Goal: Task Accomplishment & Management: Manage account settings

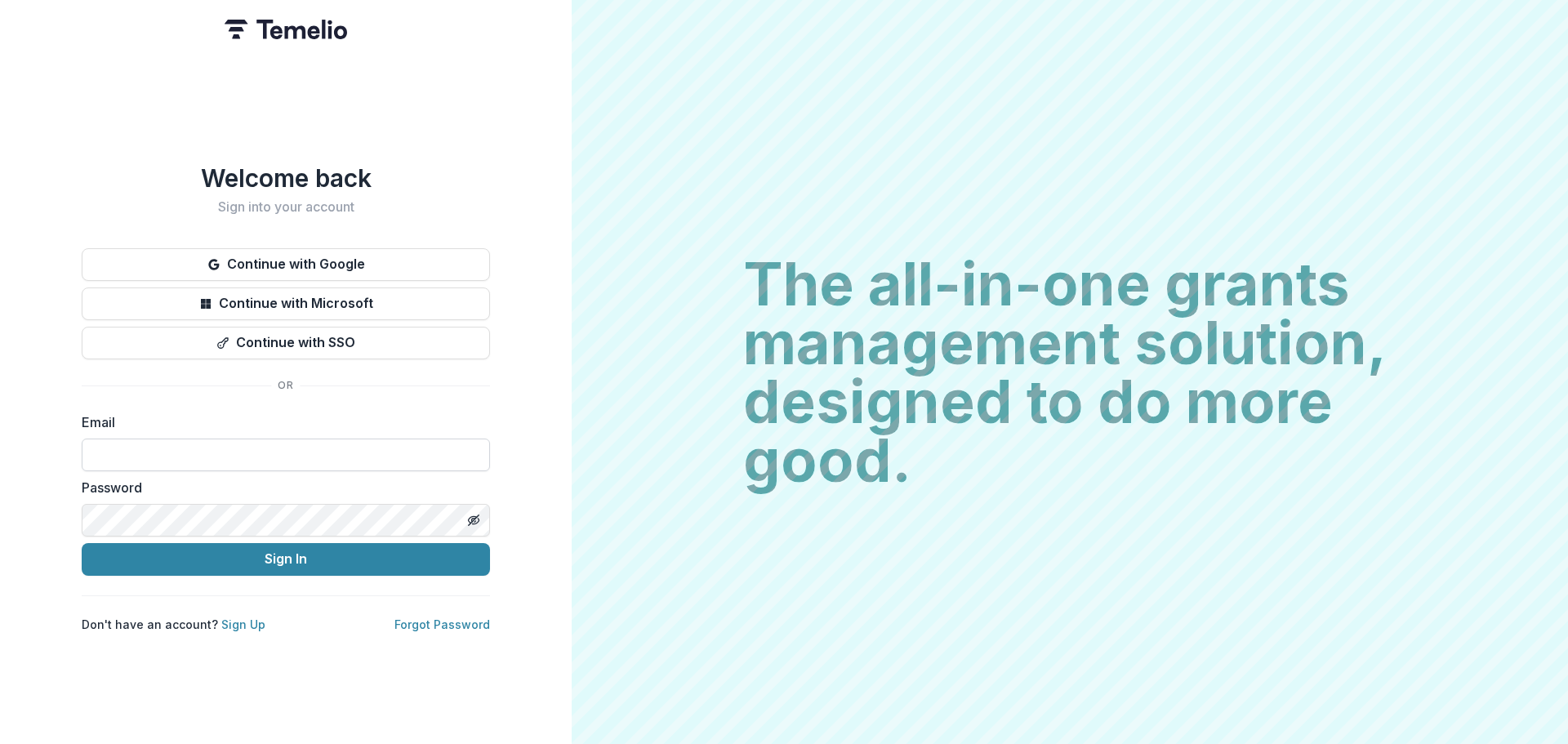
click at [273, 448] on input at bounding box center [285, 455] width 408 height 32
type input "**********"
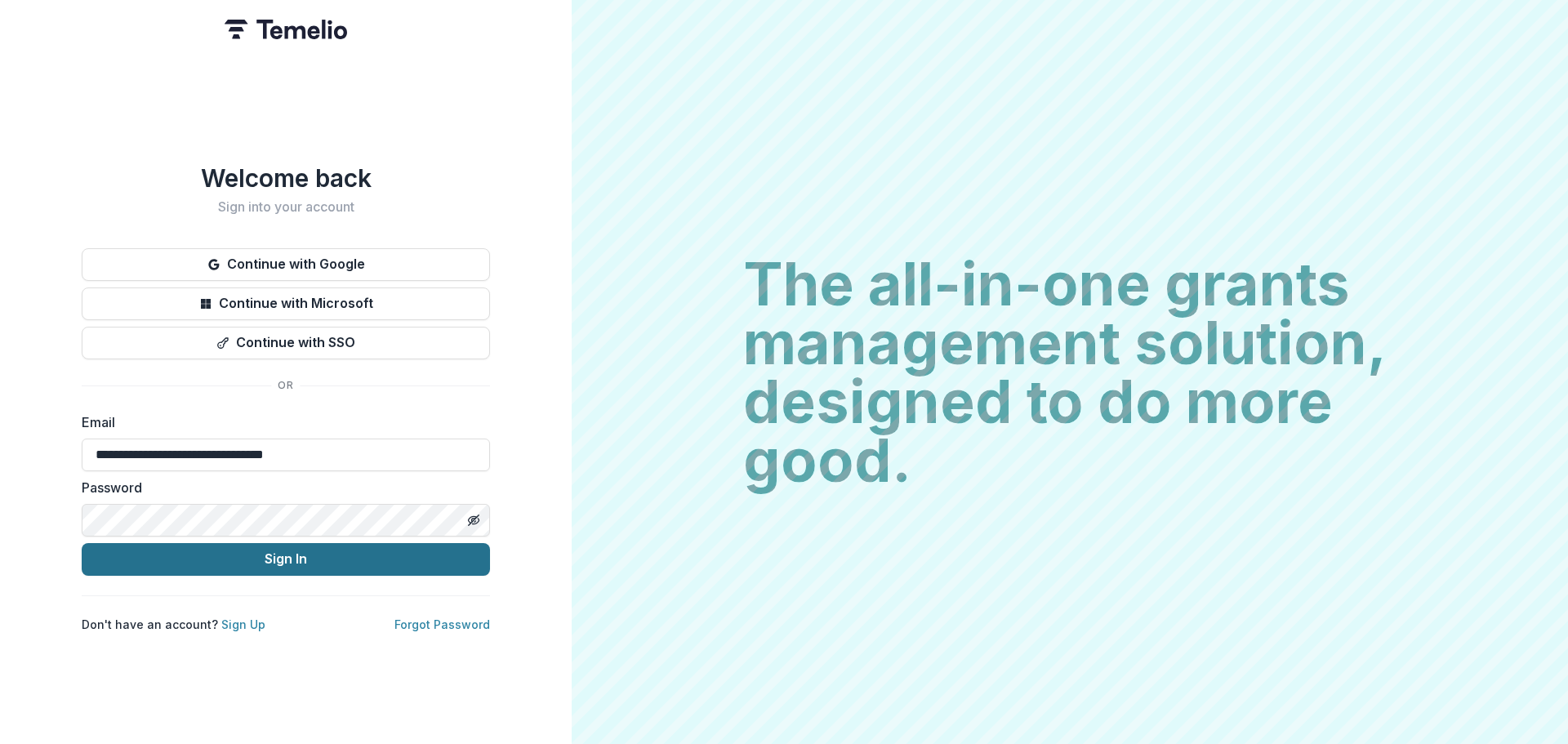
click at [281, 548] on button "Sign In" at bounding box center [285, 559] width 408 height 32
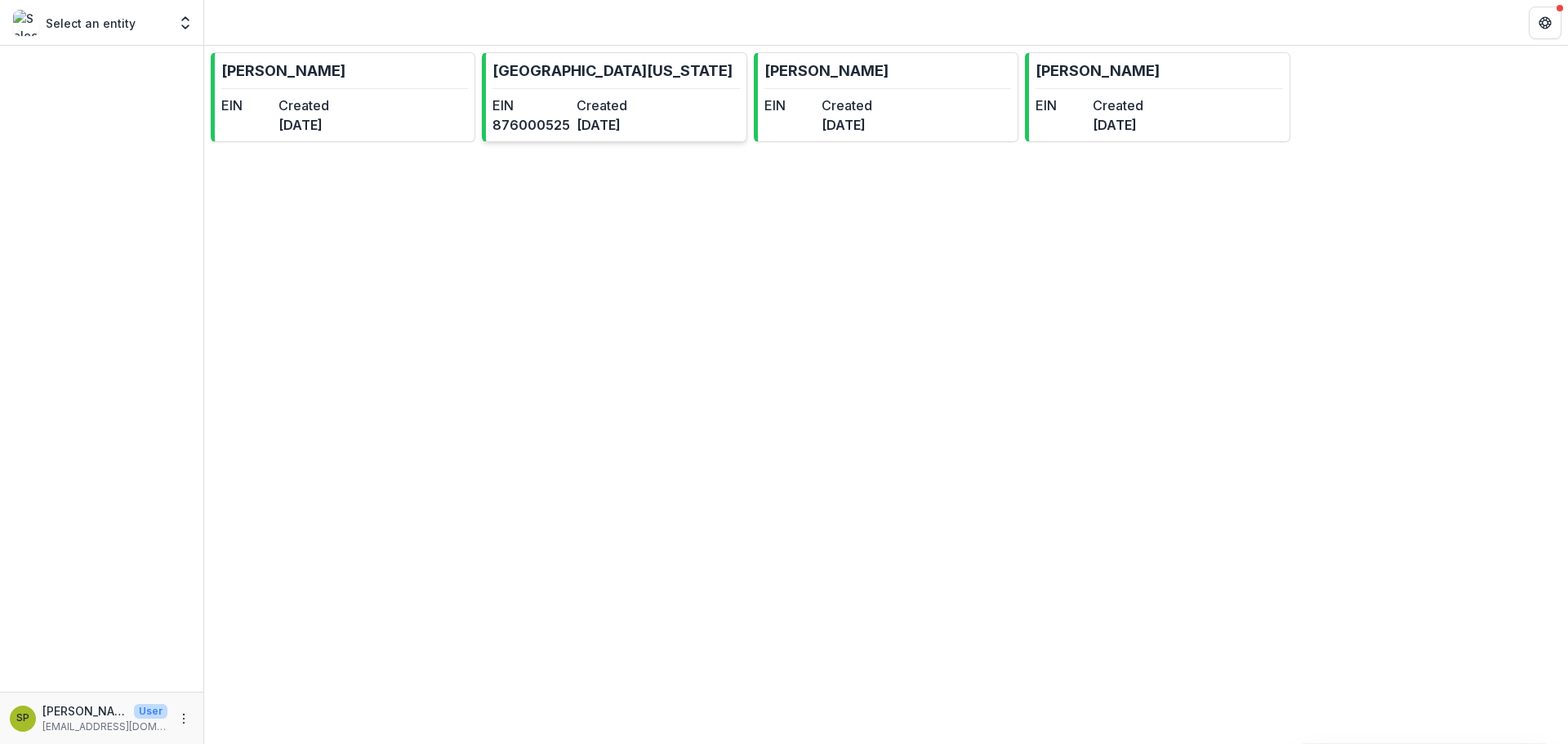
click at [636, 127] on dd "2 months ago" at bounding box center [615, 125] width 78 height 19
click at [320, 103] on dt "Created" at bounding box center [304, 105] width 51 height 19
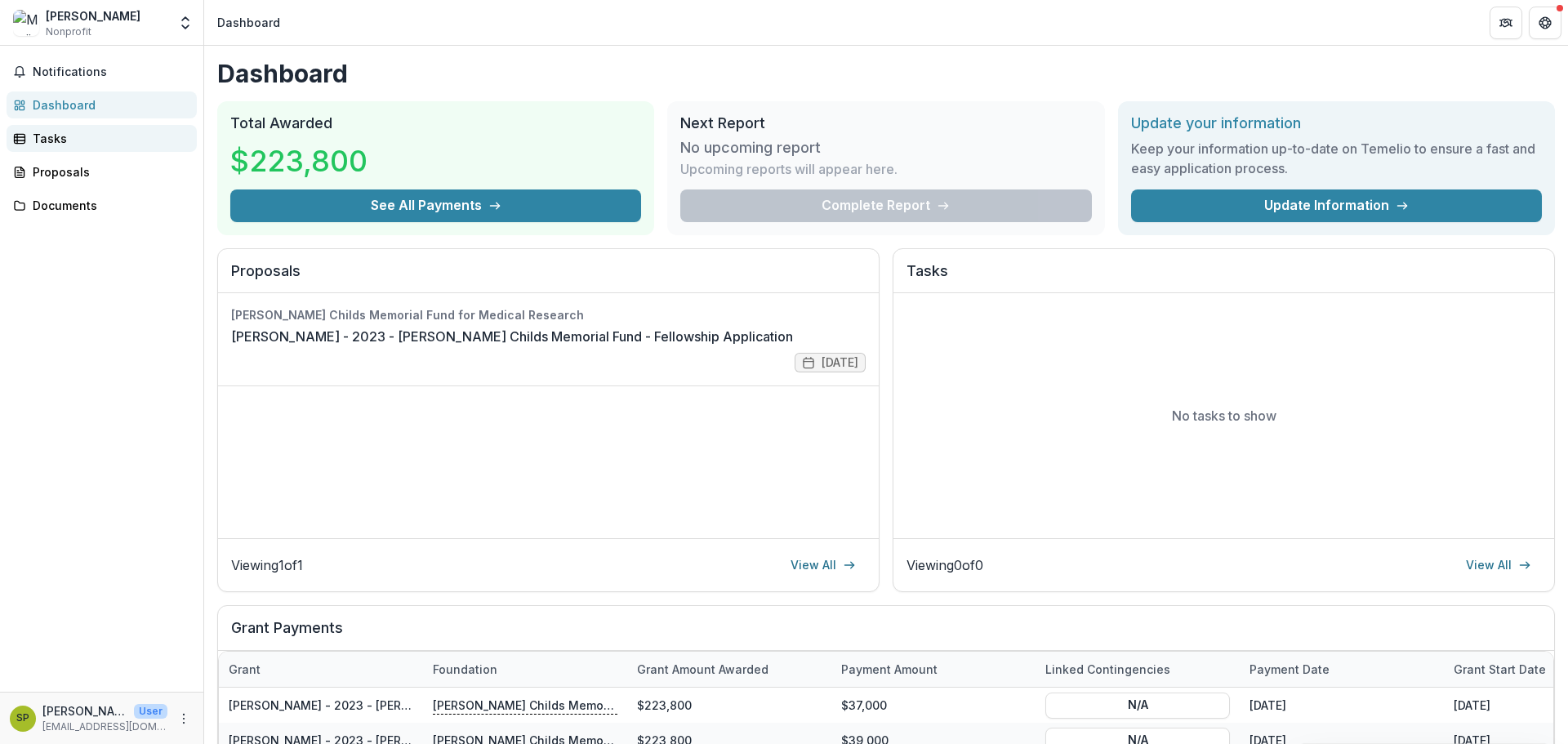
click at [76, 128] on link "Tasks" at bounding box center [101, 138] width 191 height 27
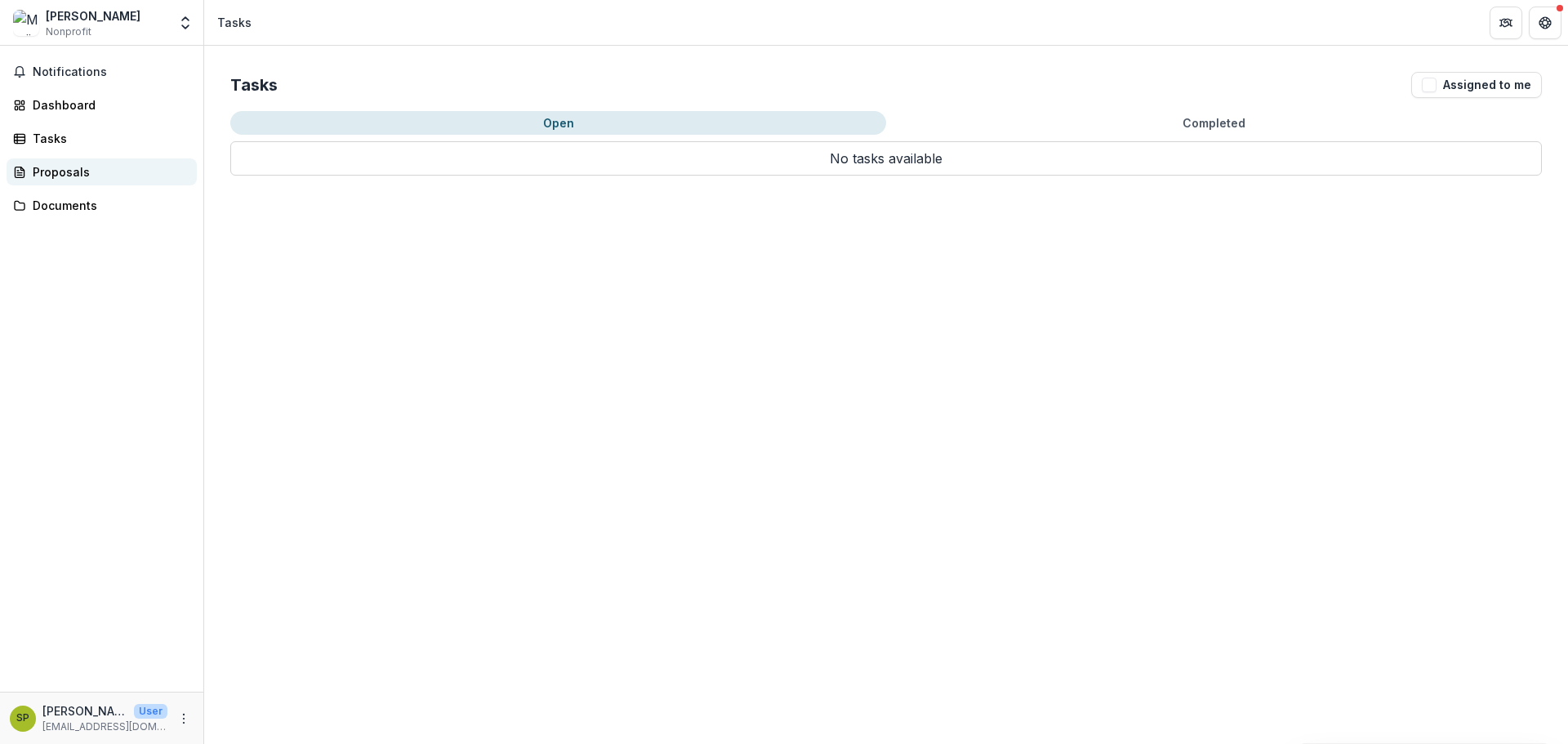
click at [93, 174] on div "Proposals" at bounding box center [108, 172] width 151 height 17
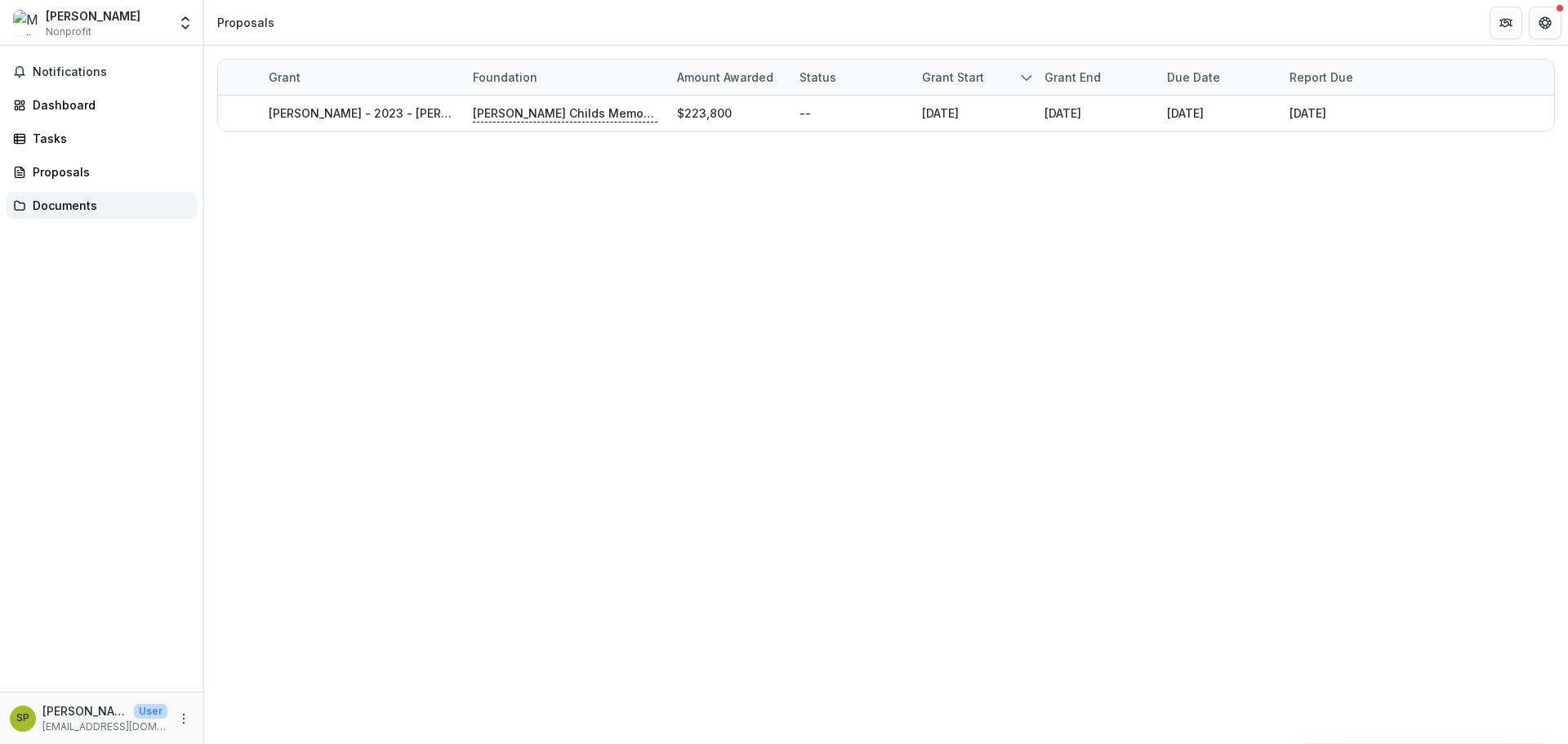
click at [89, 198] on div "Documents" at bounding box center [108, 205] width 151 height 17
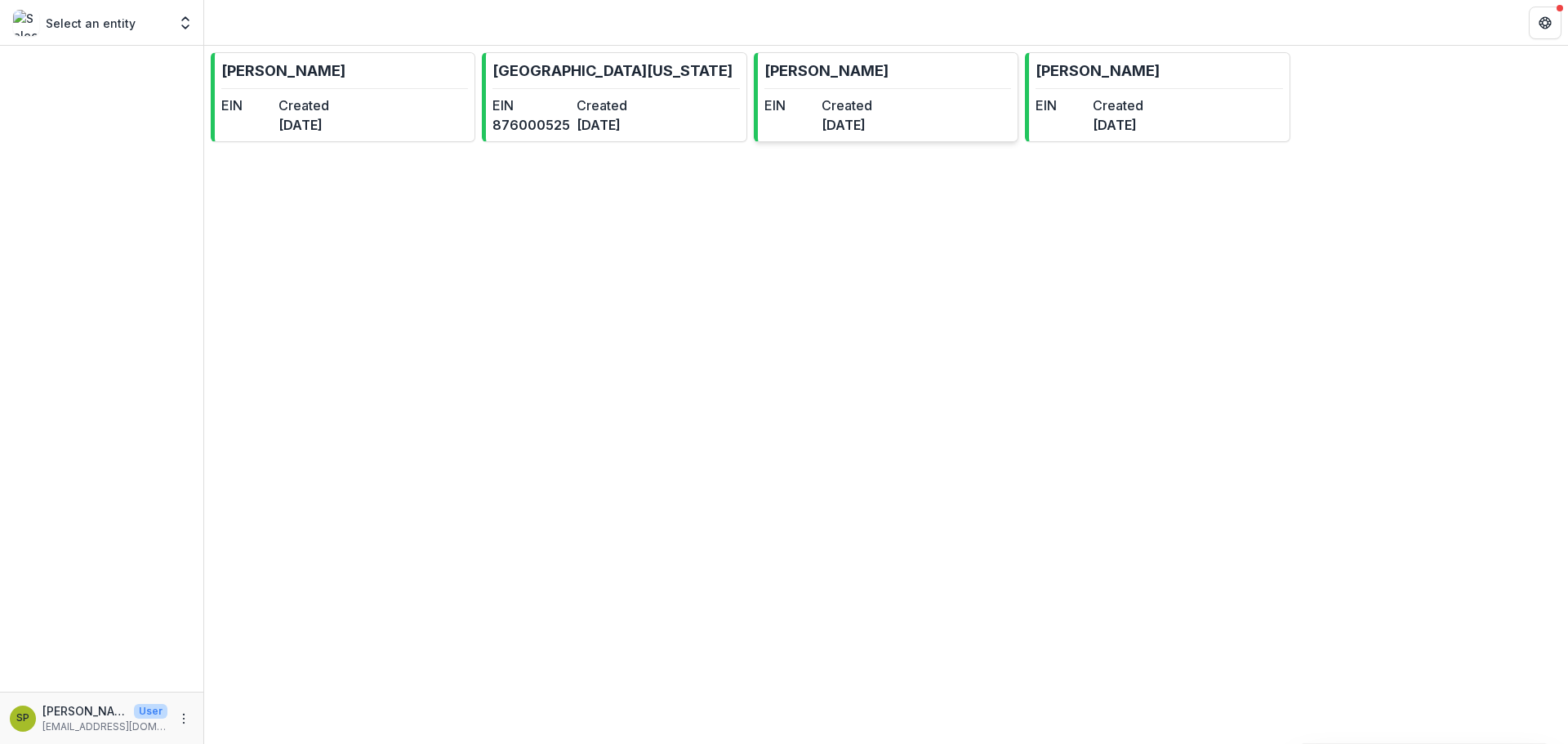
click at [872, 113] on dt "Created" at bounding box center [847, 105] width 51 height 19
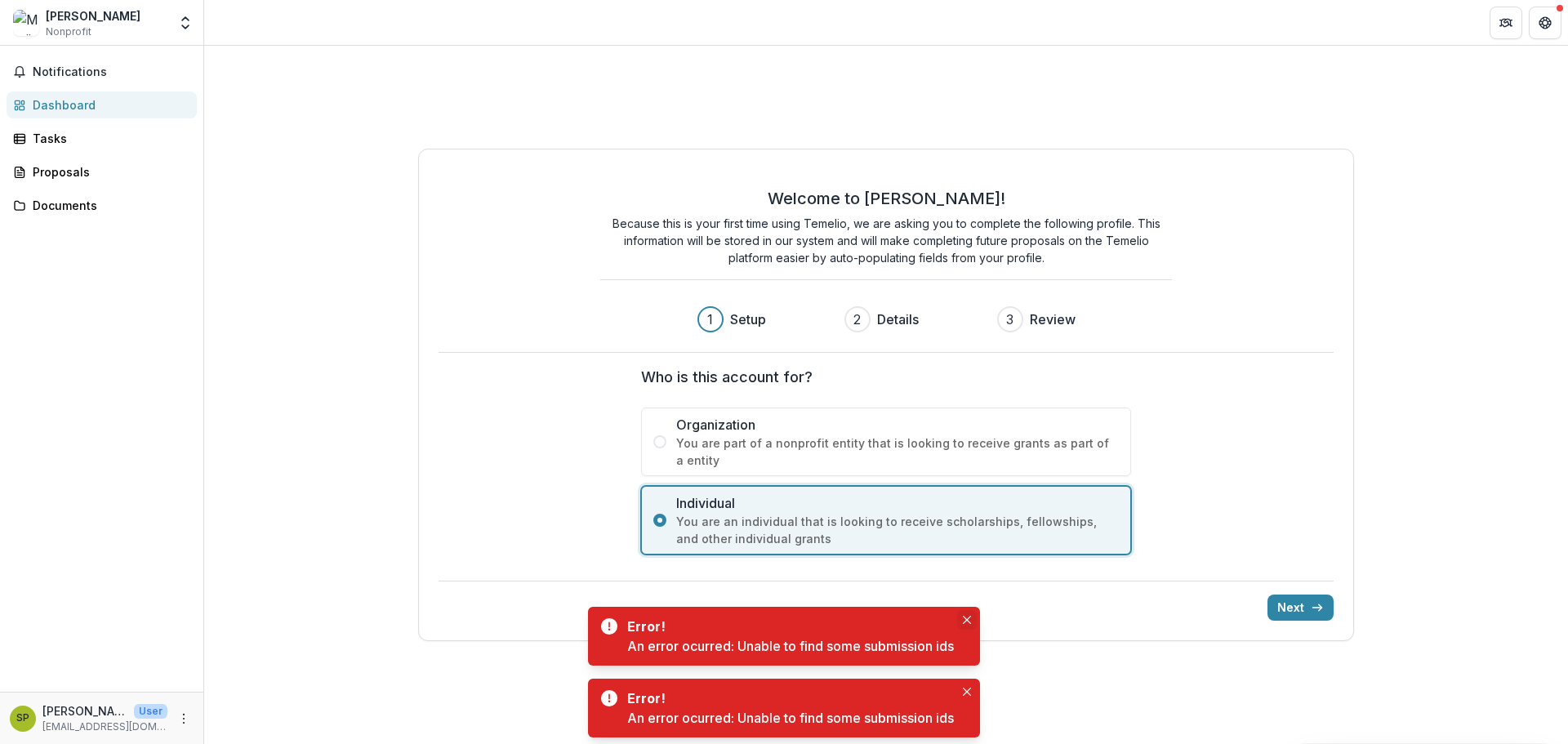
click at [968, 622] on icon "Close" at bounding box center [966, 619] width 8 height 8
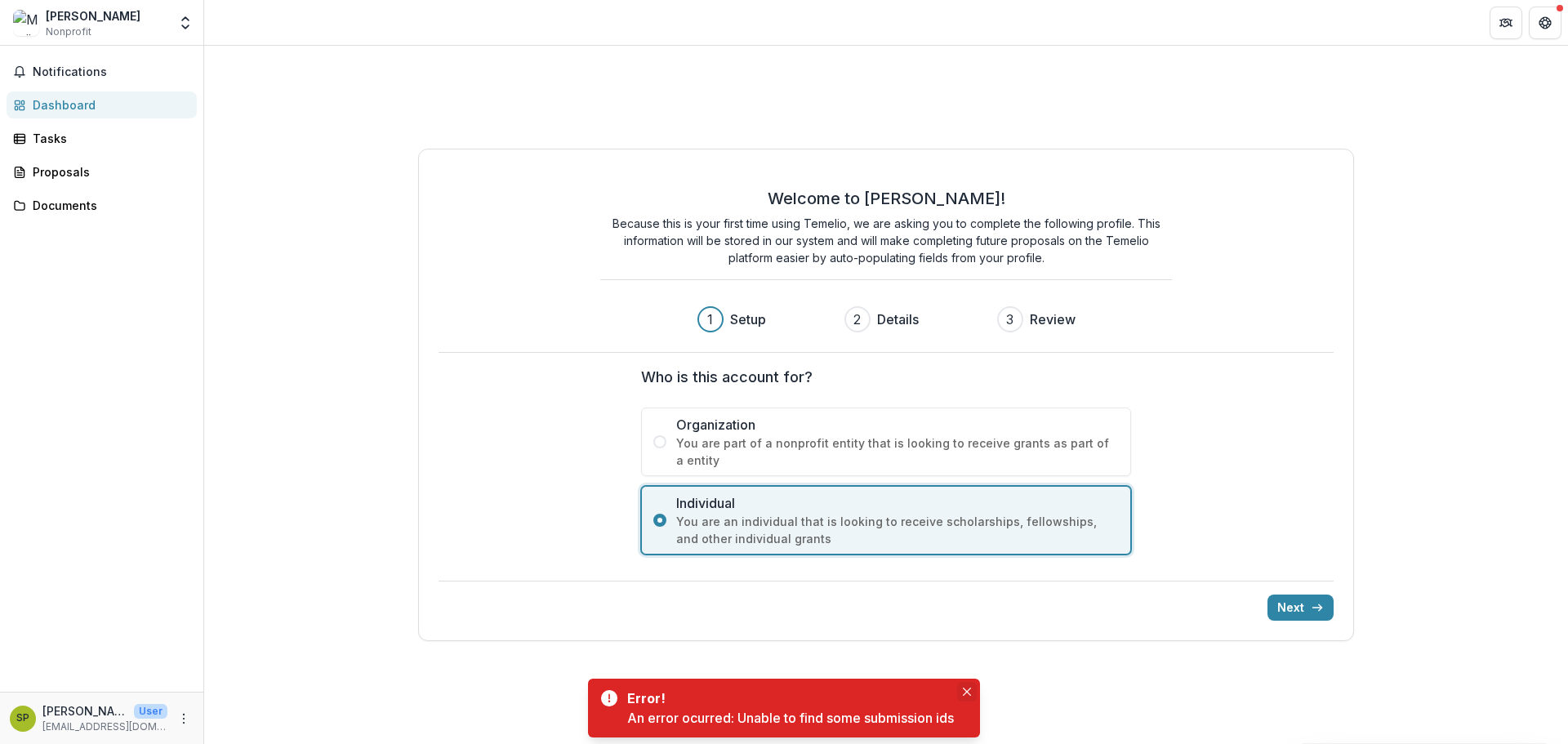
click at [971, 692] on icon "Close" at bounding box center [966, 692] width 8 height 8
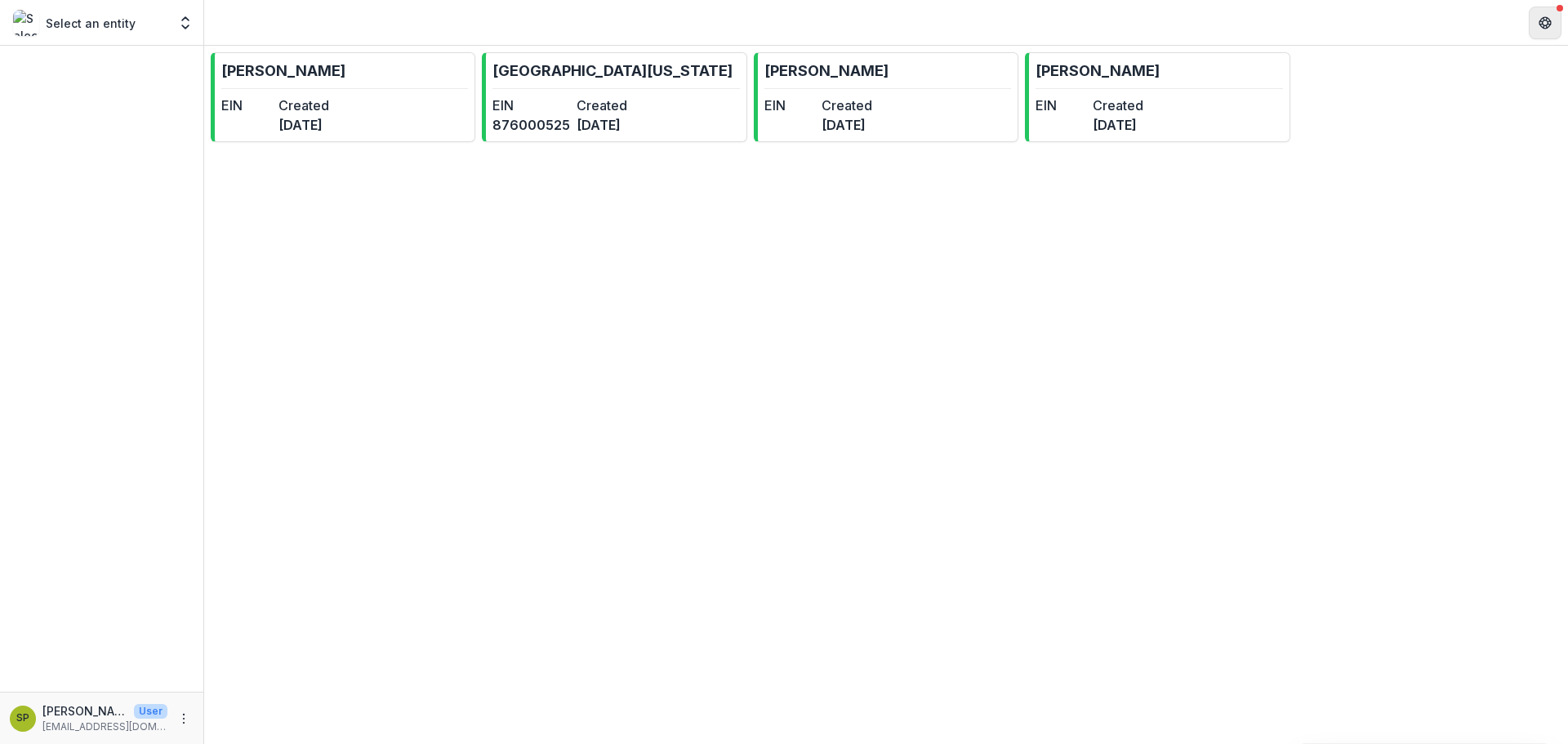
click at [1534, 23] on button "Get Help" at bounding box center [1544, 22] width 32 height 32
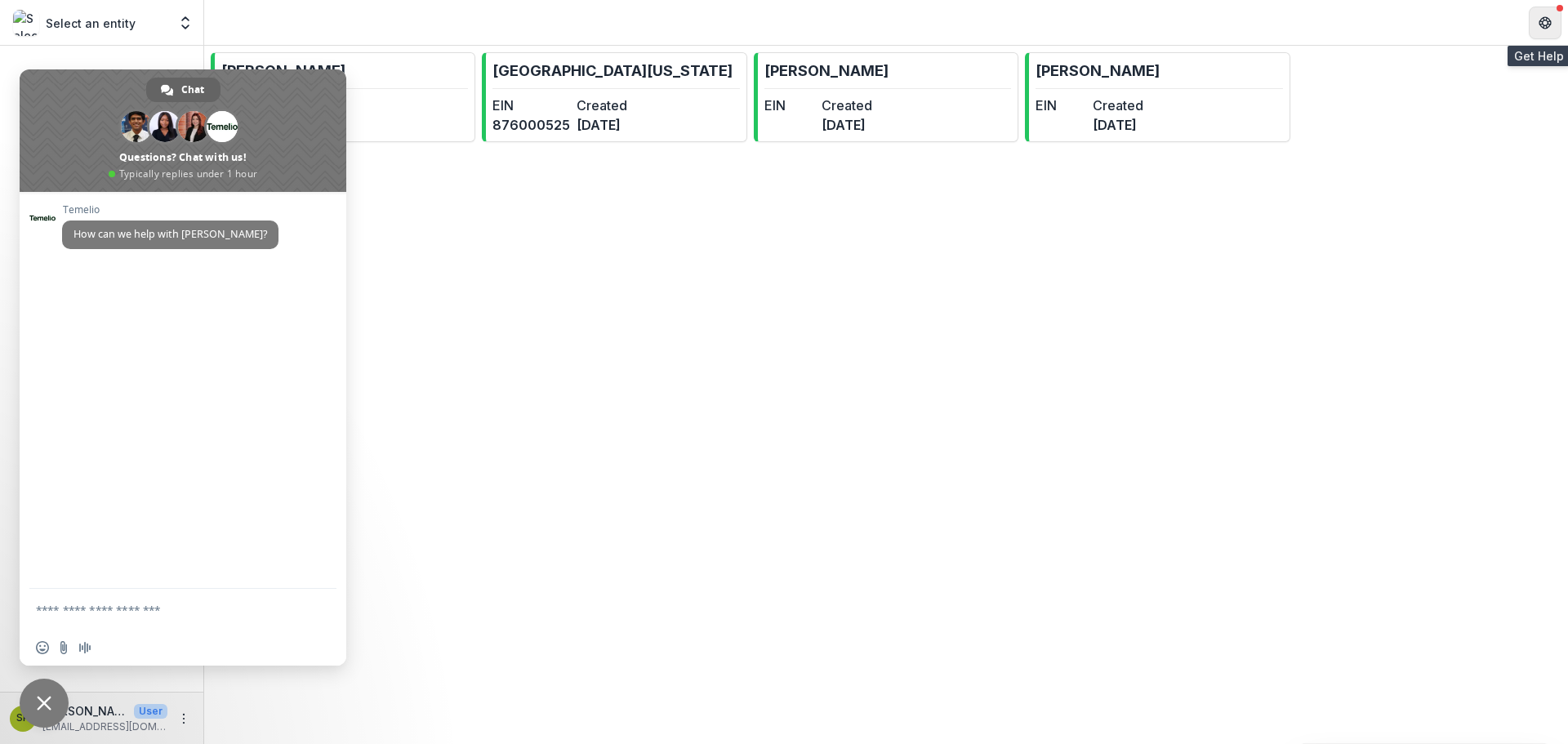
click at [1546, 18] on icon "Get Help" at bounding box center [1545, 19] width 4 height 3
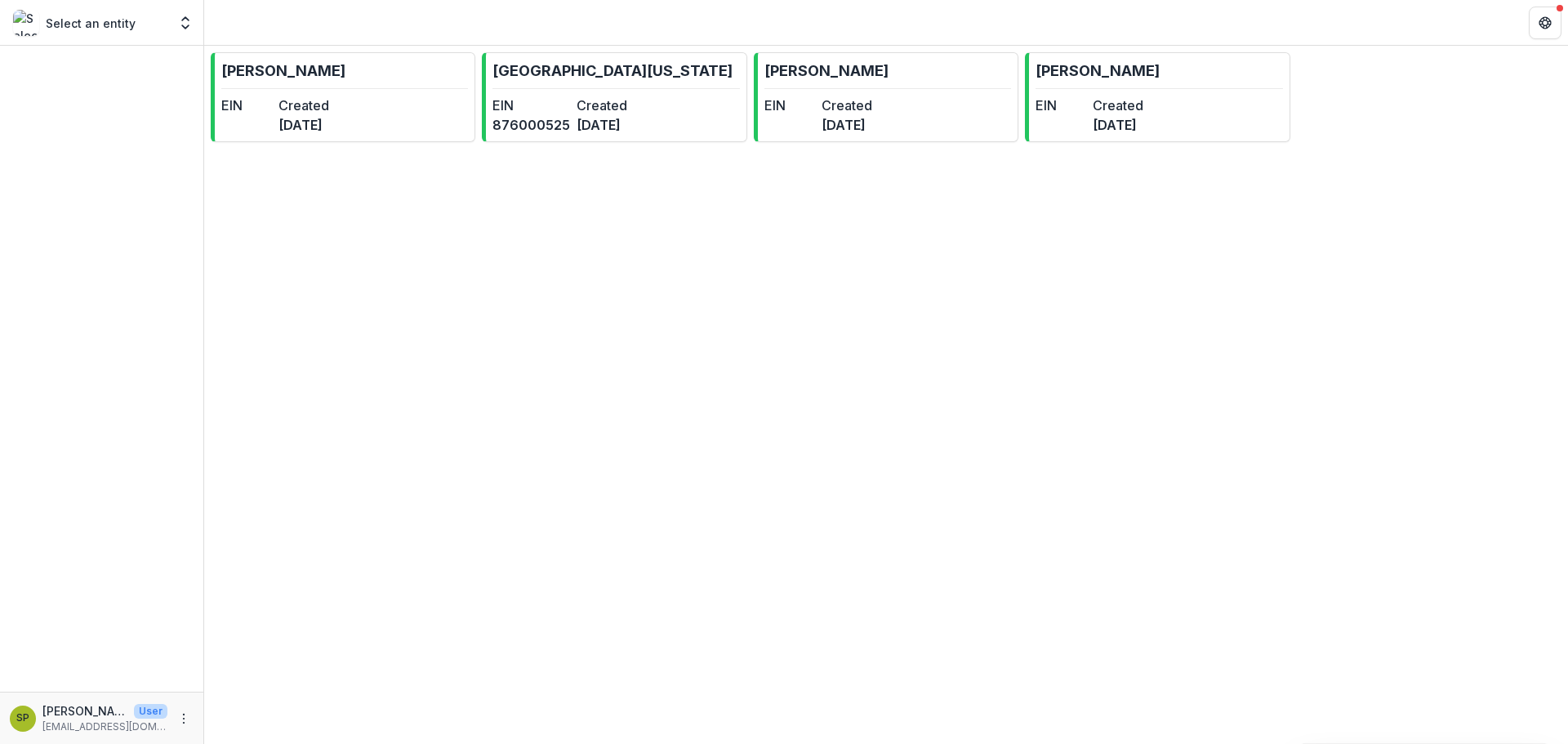
click at [73, 31] on p "Select an entity" at bounding box center [90, 24] width 90 height 17
click at [81, 23] on p "Select an entity" at bounding box center [90, 24] width 90 height 17
click at [643, 130] on dd "2 months ago" at bounding box center [615, 125] width 78 height 19
click at [399, 100] on link "Marija Nadjsombati EIN Created 2 years ago" at bounding box center [343, 97] width 265 height 90
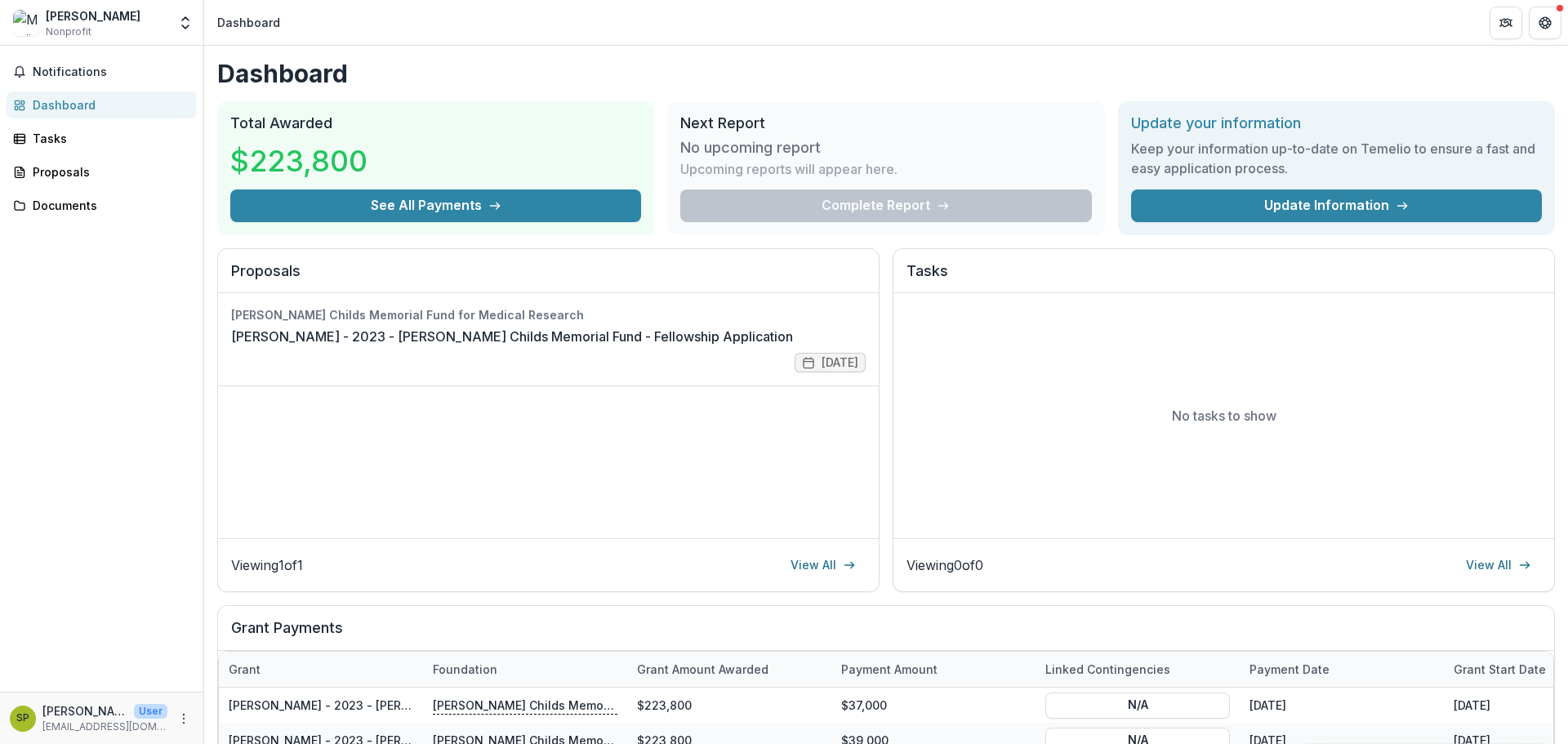
click at [961, 202] on div "Complete Report" at bounding box center [885, 205] width 411 height 32
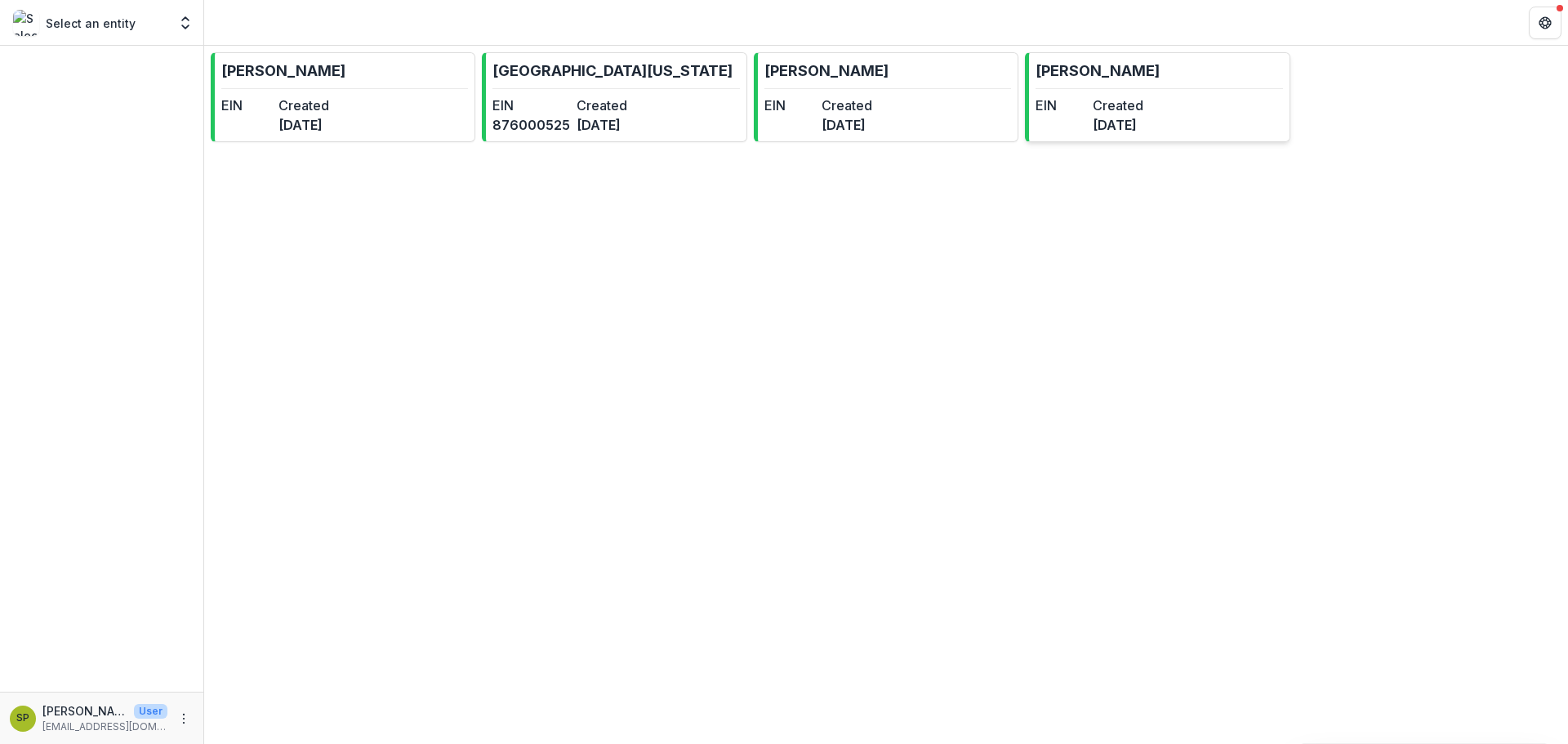
click at [1143, 111] on dt "Created" at bounding box center [1118, 105] width 51 height 19
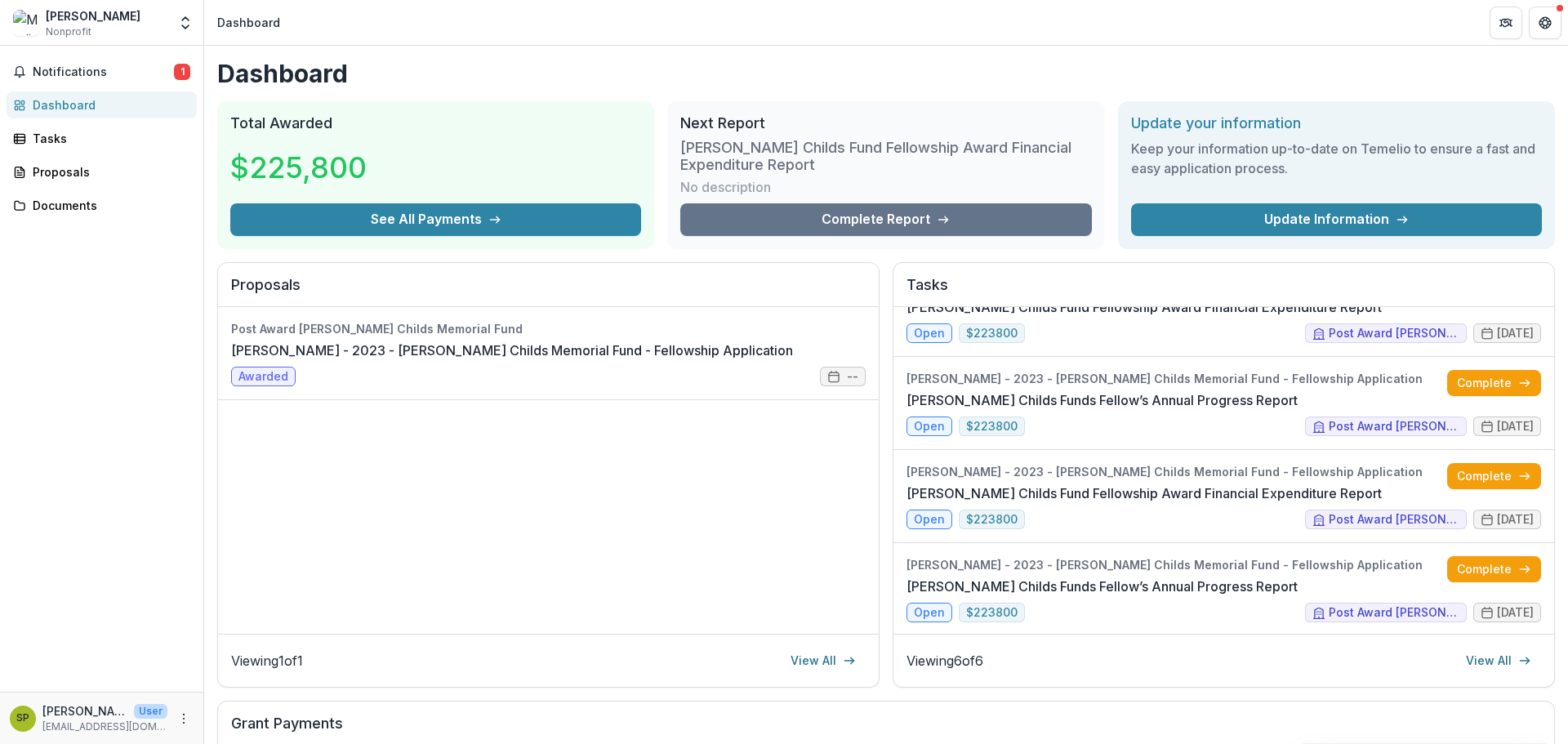
scroll to position [81, 0]
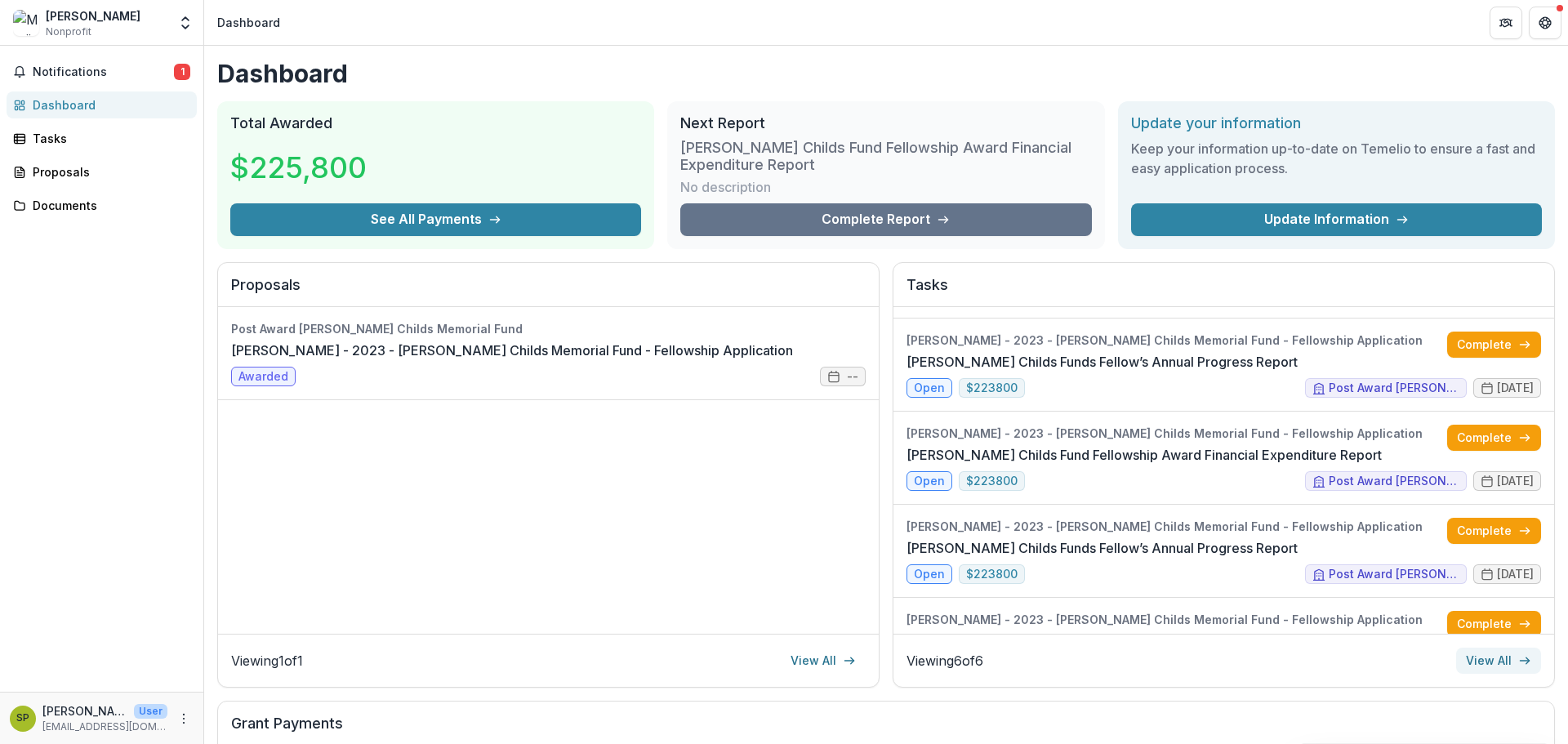
click at [1505, 664] on link "View All" at bounding box center [1498, 661] width 85 height 26
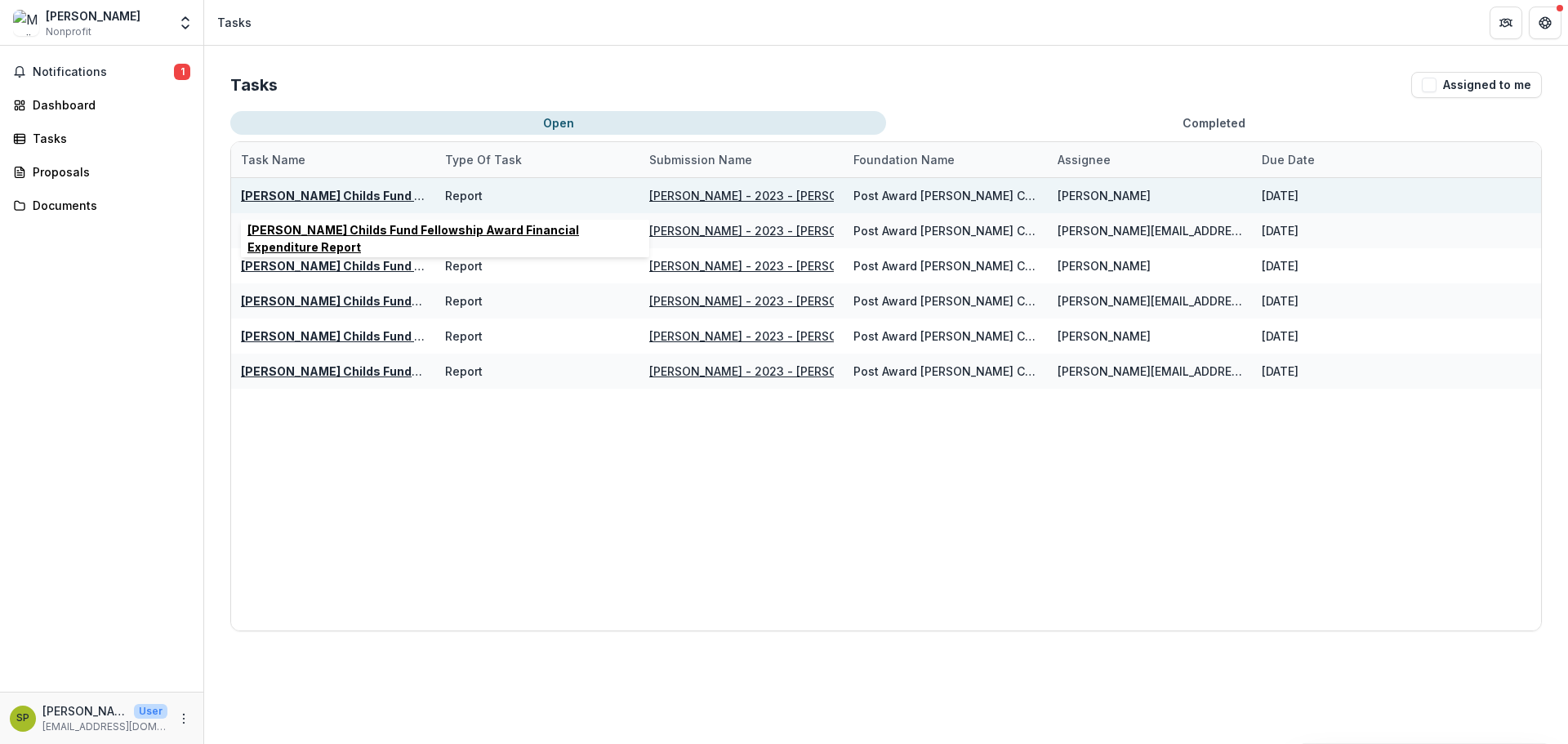
click at [372, 192] on u "[PERSON_NAME] Childs Fund Fellowship Award Financial Expenditure Report" at bounding box center [465, 196] width 448 height 14
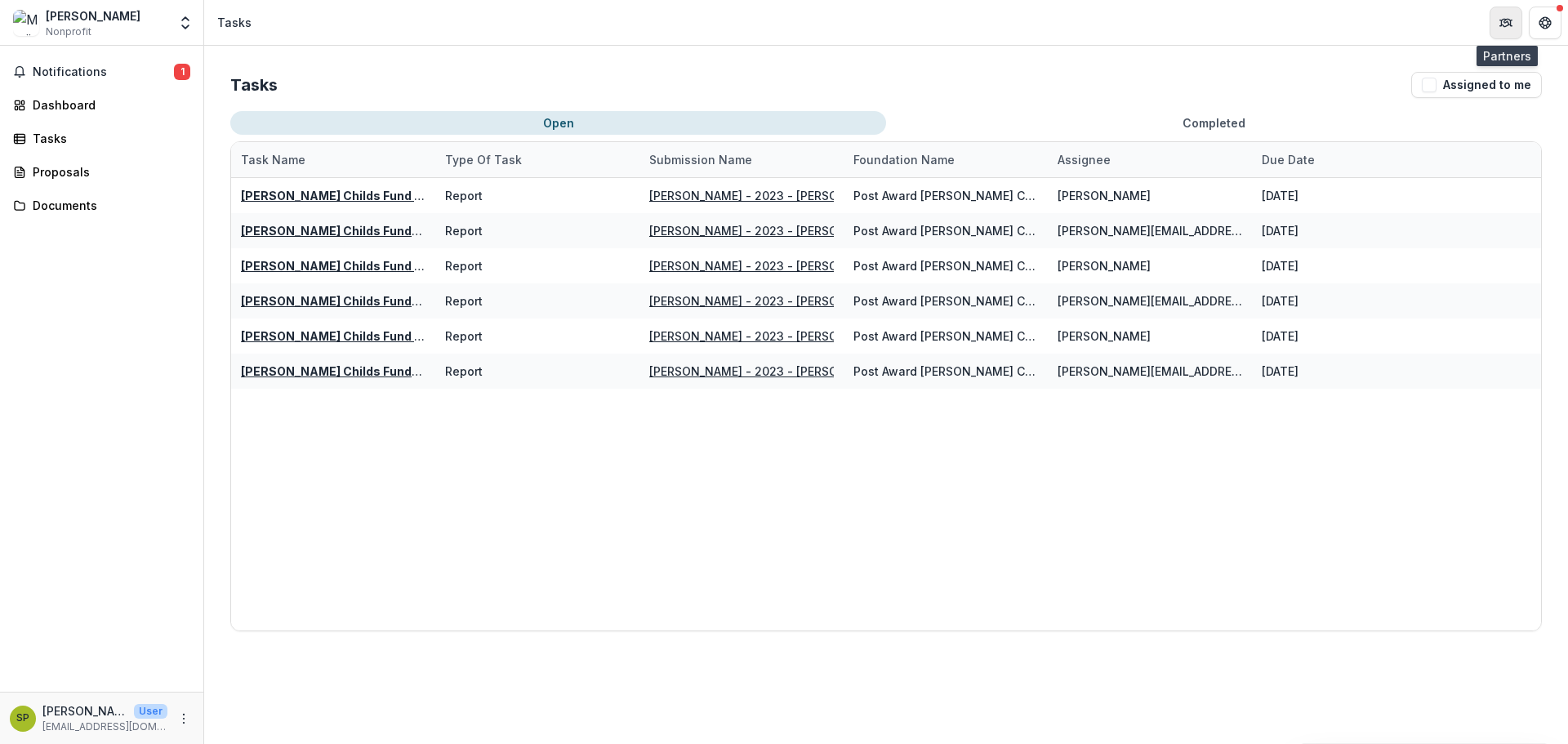
click at [1515, 26] on button "Partners" at bounding box center [1505, 22] width 32 height 32
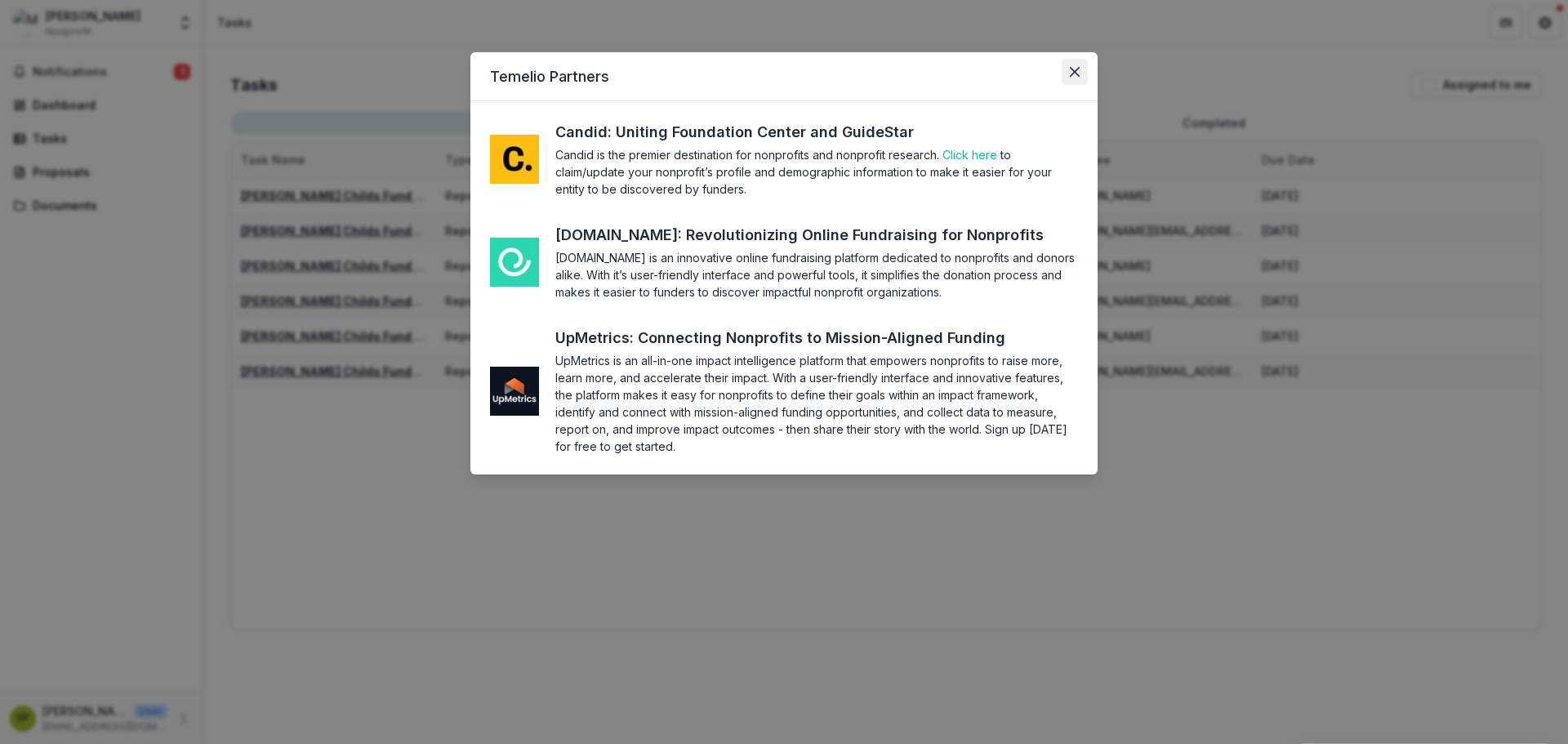
click at [1066, 76] on button "Close" at bounding box center [1075, 72] width 26 height 26
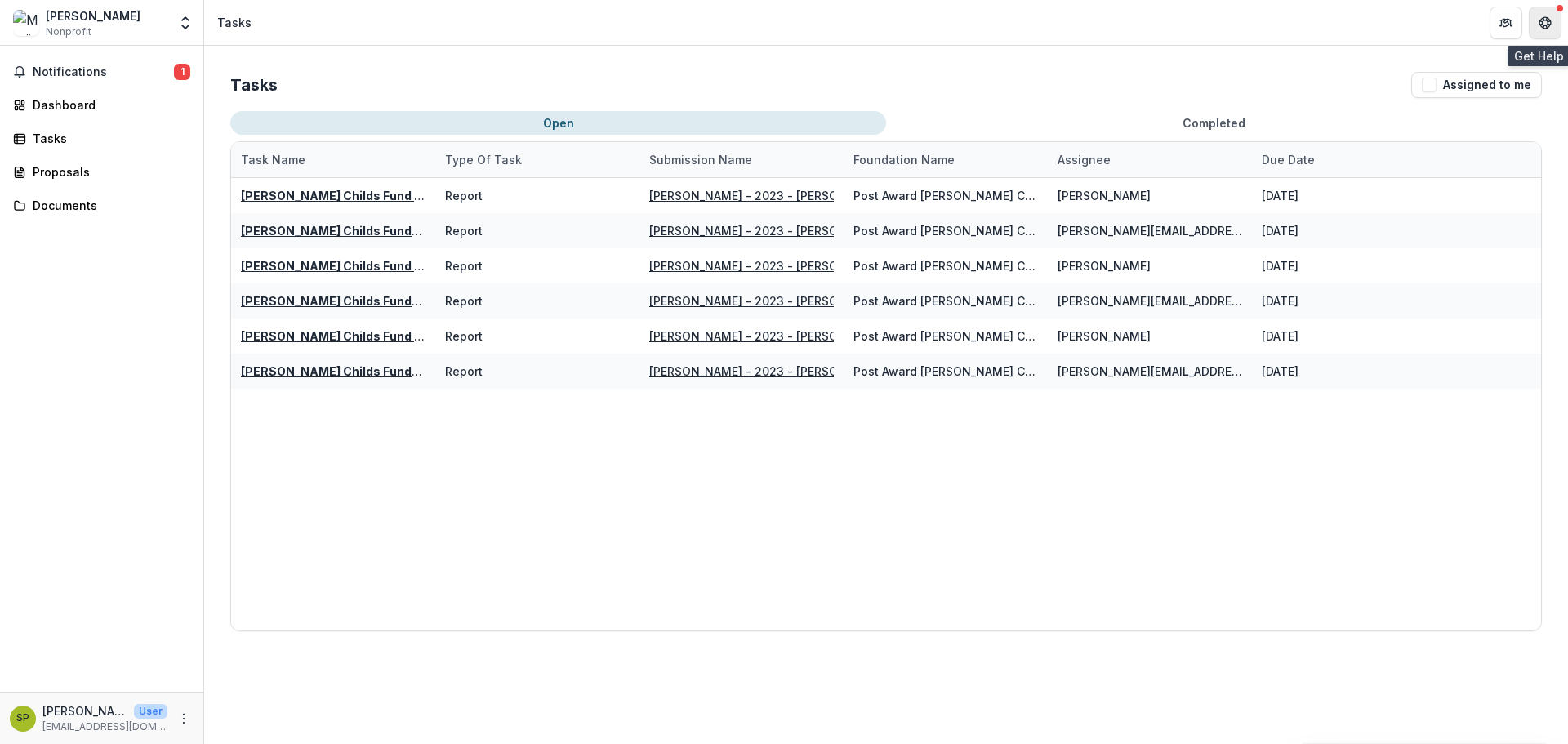
click at [1551, 24] on icon "Get Help" at bounding box center [1549, 22] width 3 height 4
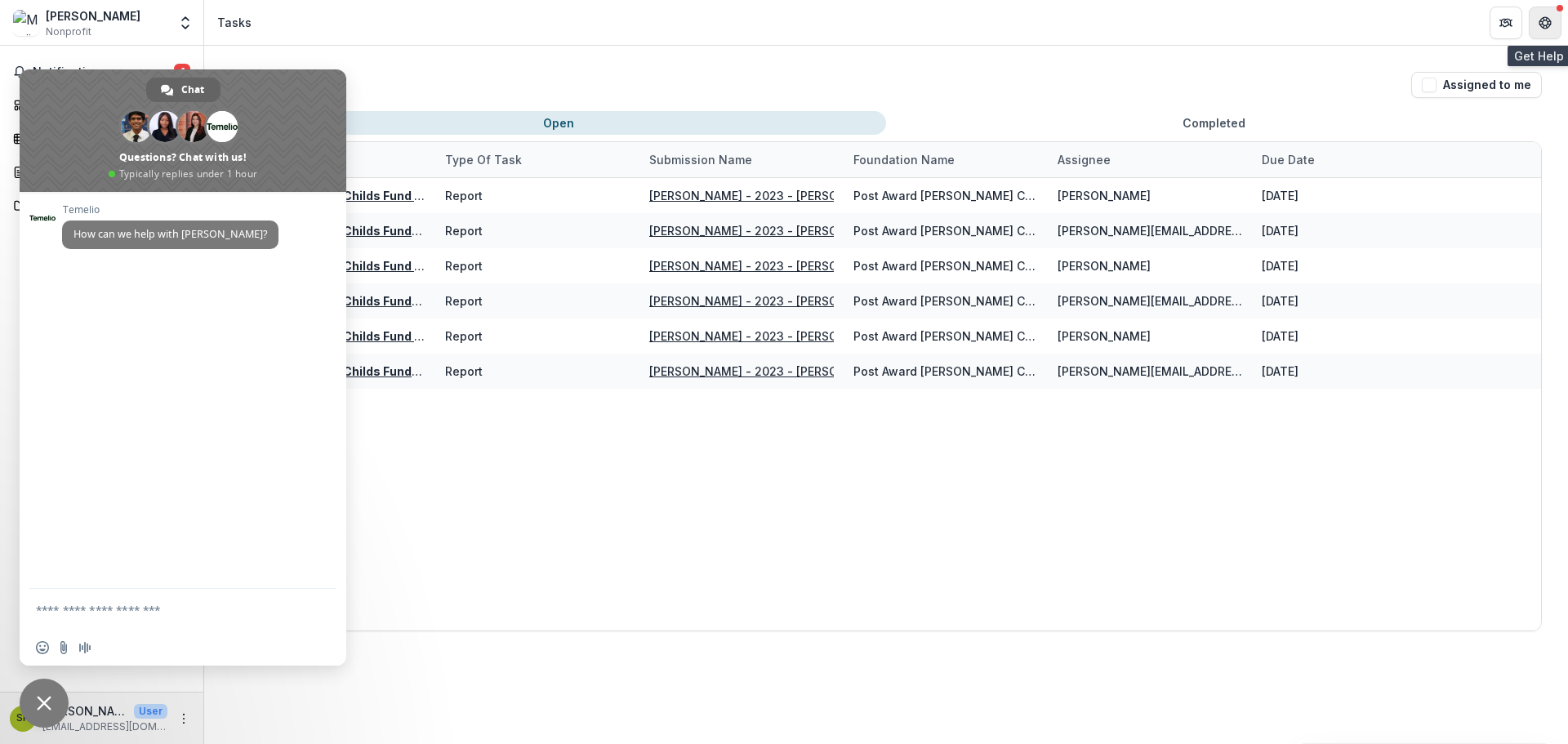
click at [1548, 24] on icon "Get Help" at bounding box center [1549, 22] width 3 height 4
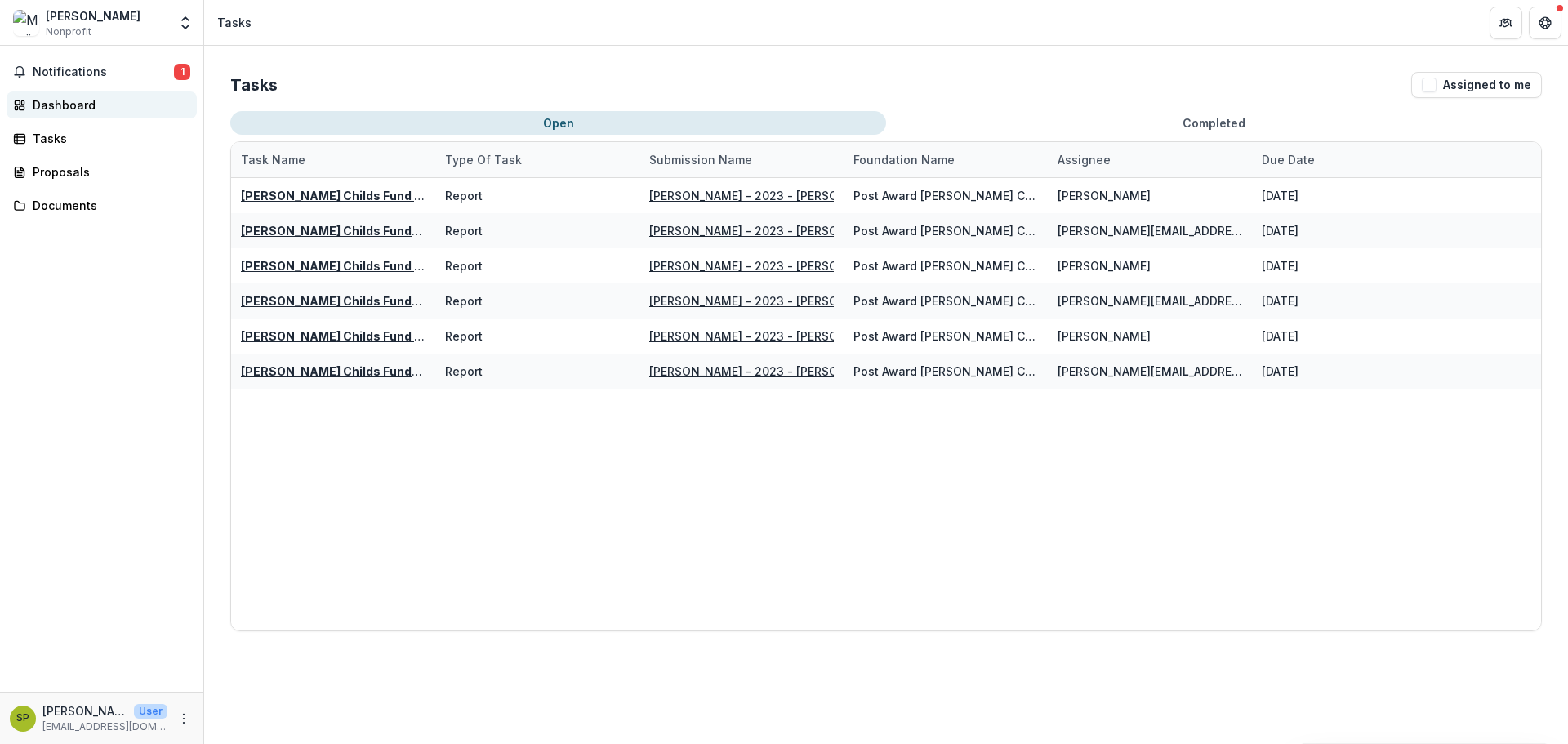
click at [67, 108] on div "Dashboard" at bounding box center [108, 105] width 151 height 17
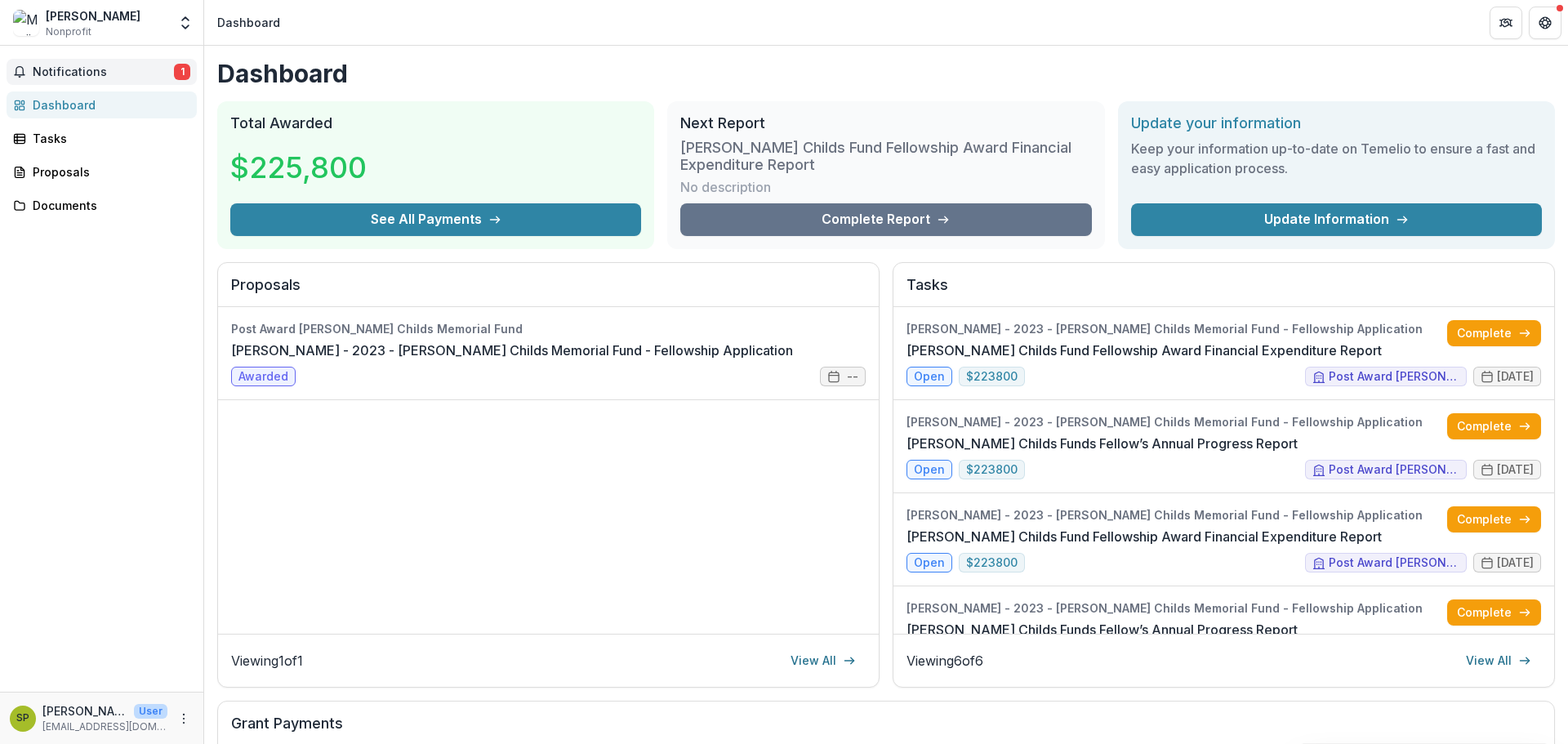
click at [68, 83] on button "Notifications 1" at bounding box center [101, 72] width 191 height 26
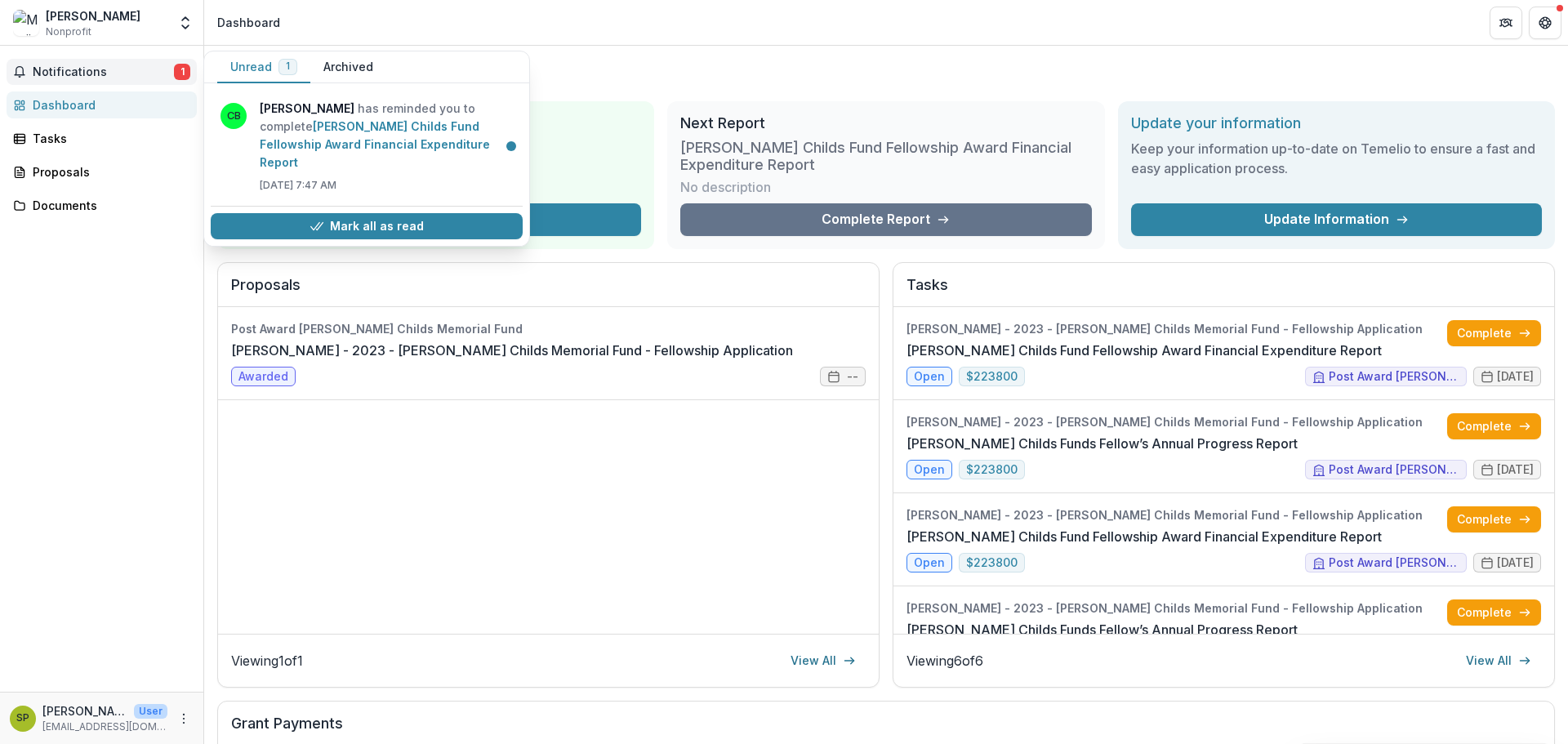
click at [85, 75] on span "Notifications" at bounding box center [103, 73] width 142 height 14
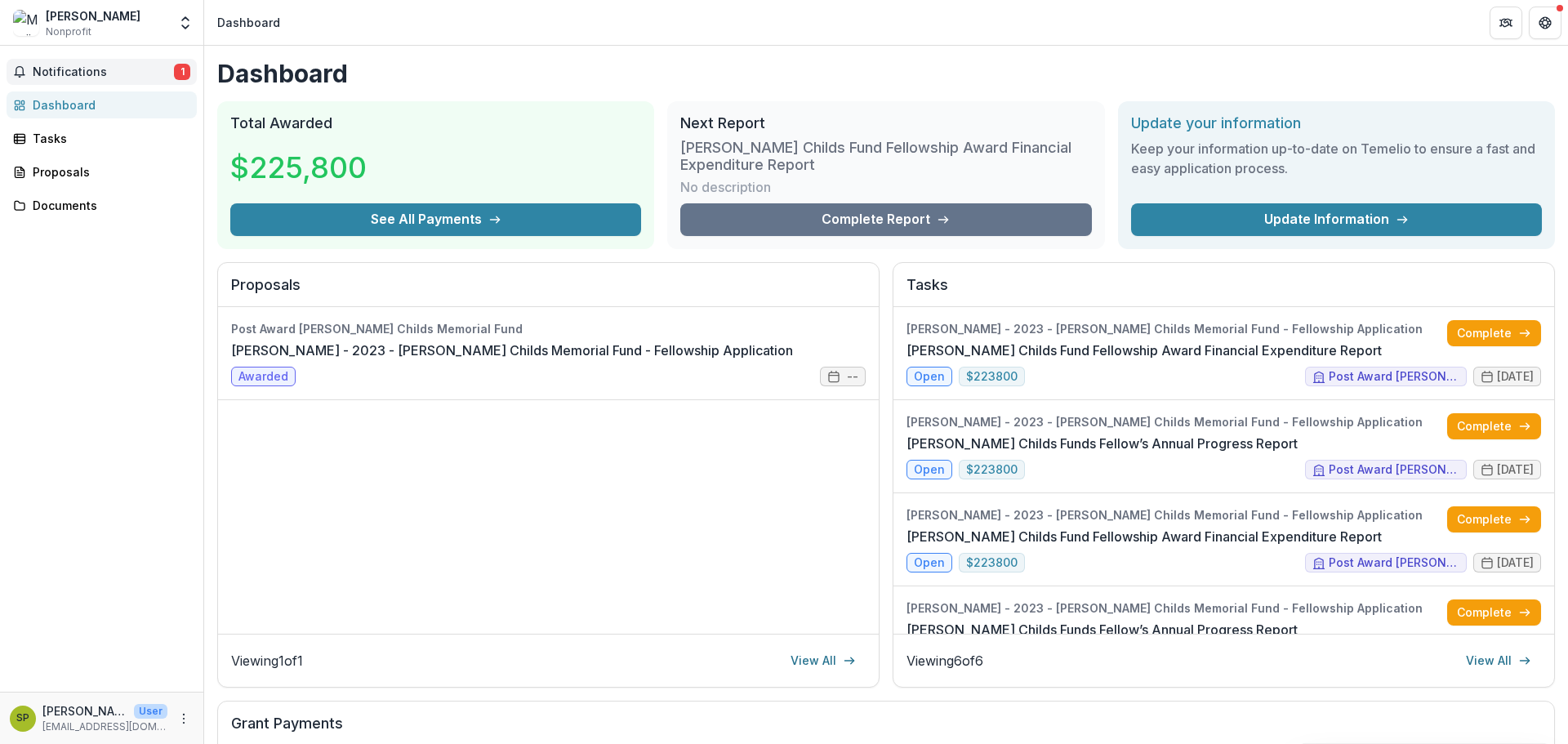
click at [85, 75] on span "Notifications" at bounding box center [103, 73] width 142 height 14
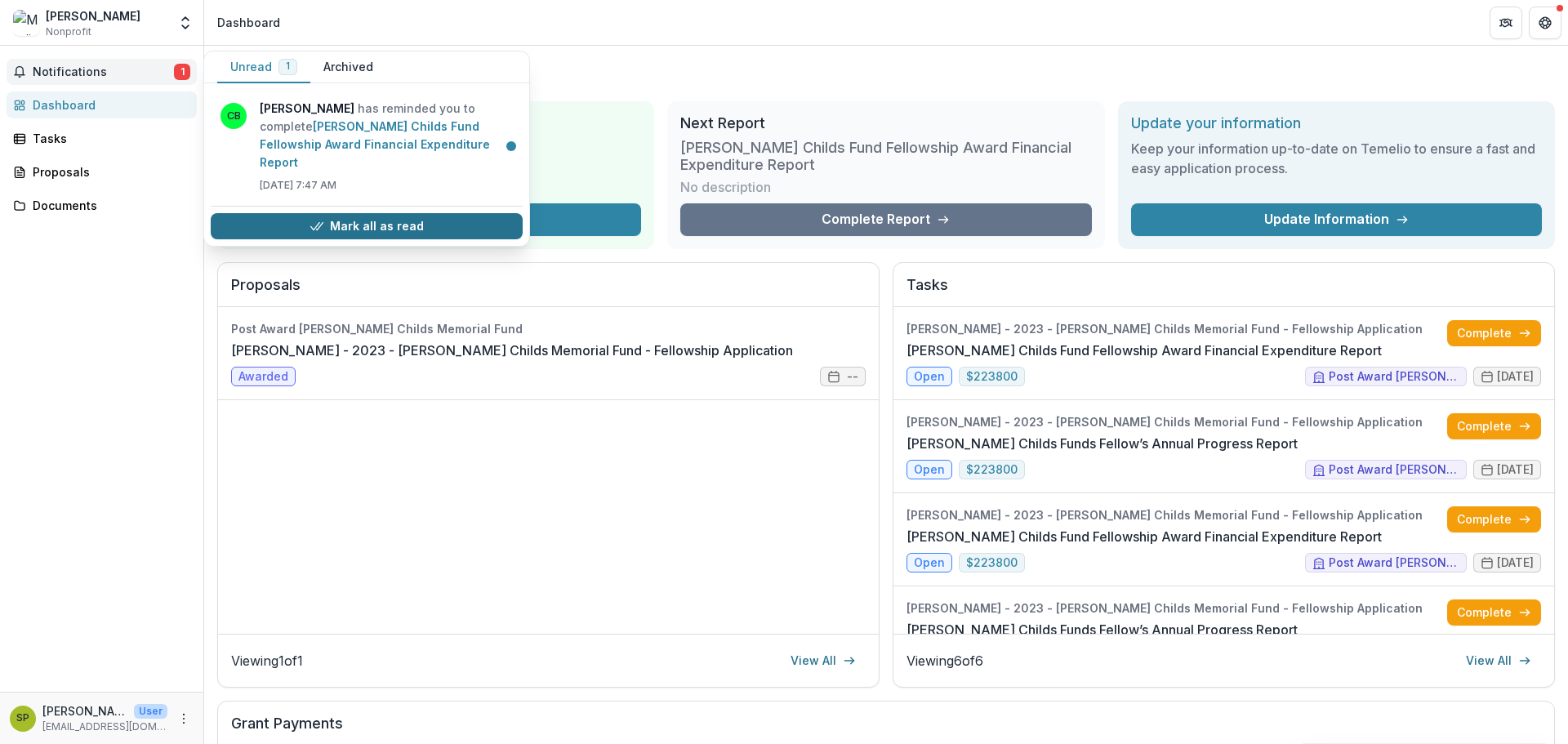
click at [404, 213] on button "Mark all as read" at bounding box center [366, 226] width 312 height 26
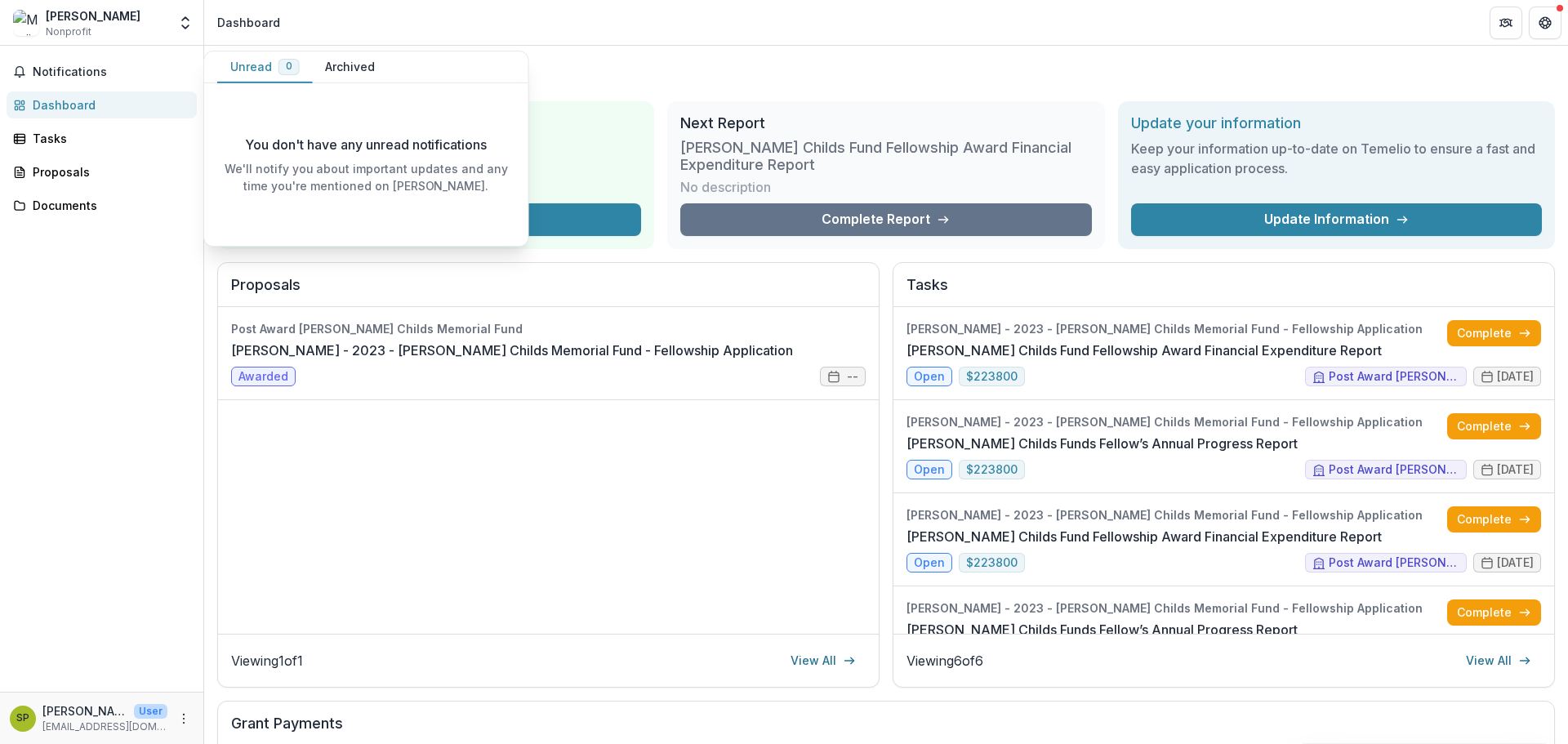
click at [725, 53] on div "Dashboard Total Awarded $225,800 See All Payments Next Report Jane Coffin Child…" at bounding box center [886, 589] width 1363 height 1088
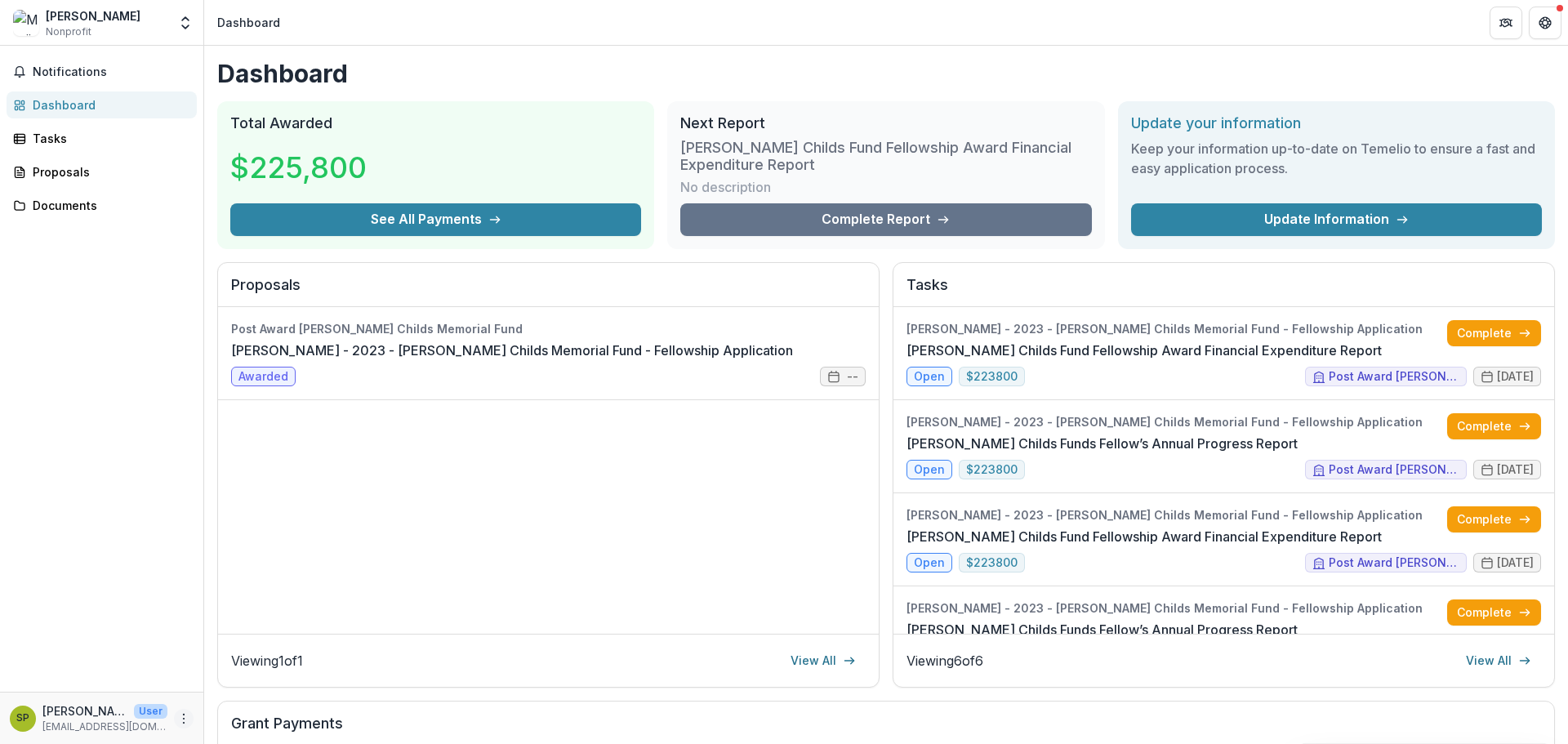
drag, startPoint x: 185, startPoint y: 729, endPoint x: 185, endPoint y: 720, distance: 9.0
click at [185, 729] on div "SP [PERSON_NAME] User [EMAIL_ADDRESS][DOMAIN_NAME][US_STATE]" at bounding box center [101, 718] width 184 height 31
click at [185, 715] on icon "More" at bounding box center [184, 719] width 13 height 13
click at [281, 678] on link "Settings" at bounding box center [292, 684] width 175 height 27
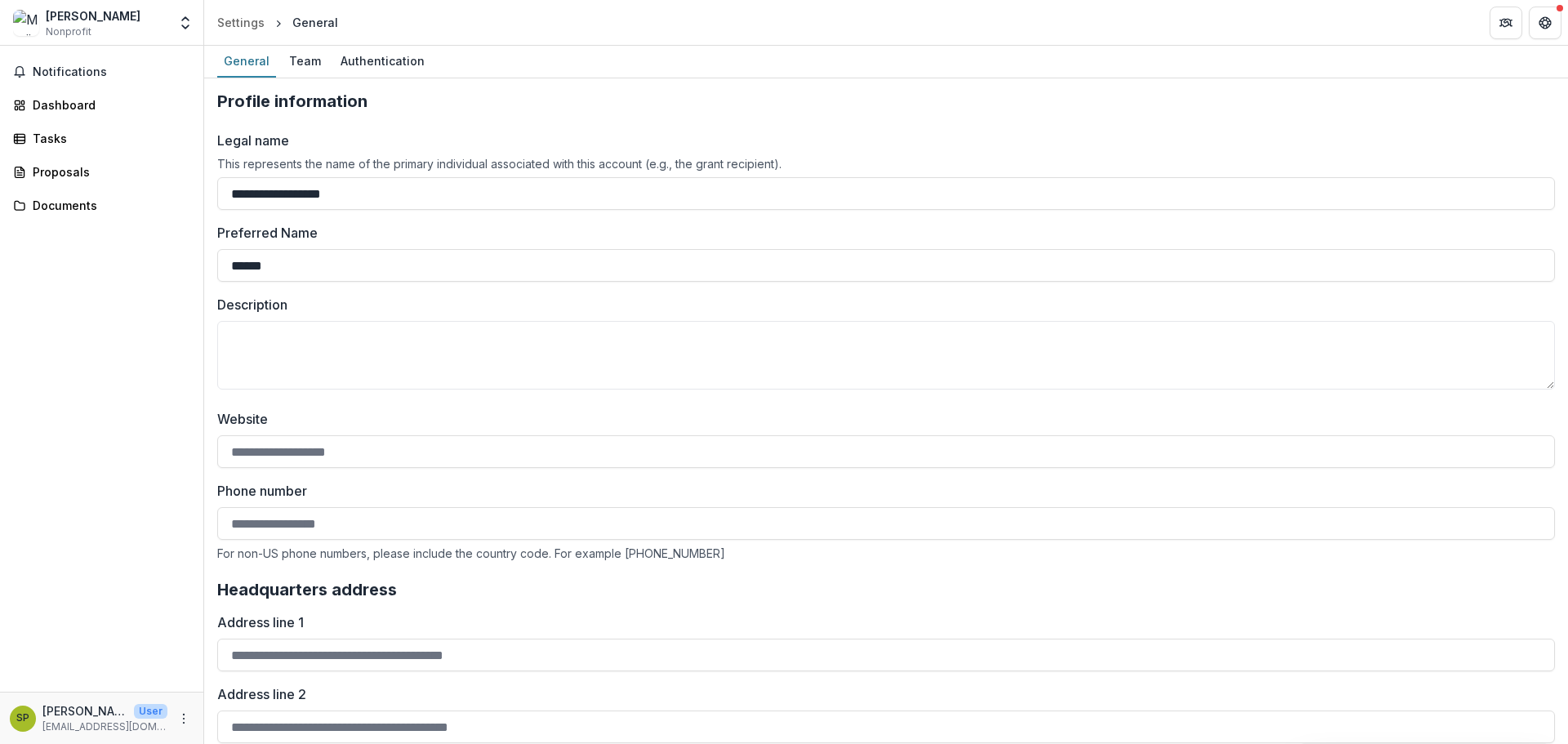
click at [73, 713] on p "[PERSON_NAME]" at bounding box center [85, 711] width 85 height 17
click at [71, 66] on span "Notifications" at bounding box center [111, 73] width 157 height 14
click at [156, 553] on div "Notifications Unread 0 Archived You don't have any unread notifications We'll n…" at bounding box center [101, 368] width 204 height 646
click at [292, 58] on div "Team" at bounding box center [304, 60] width 45 height 24
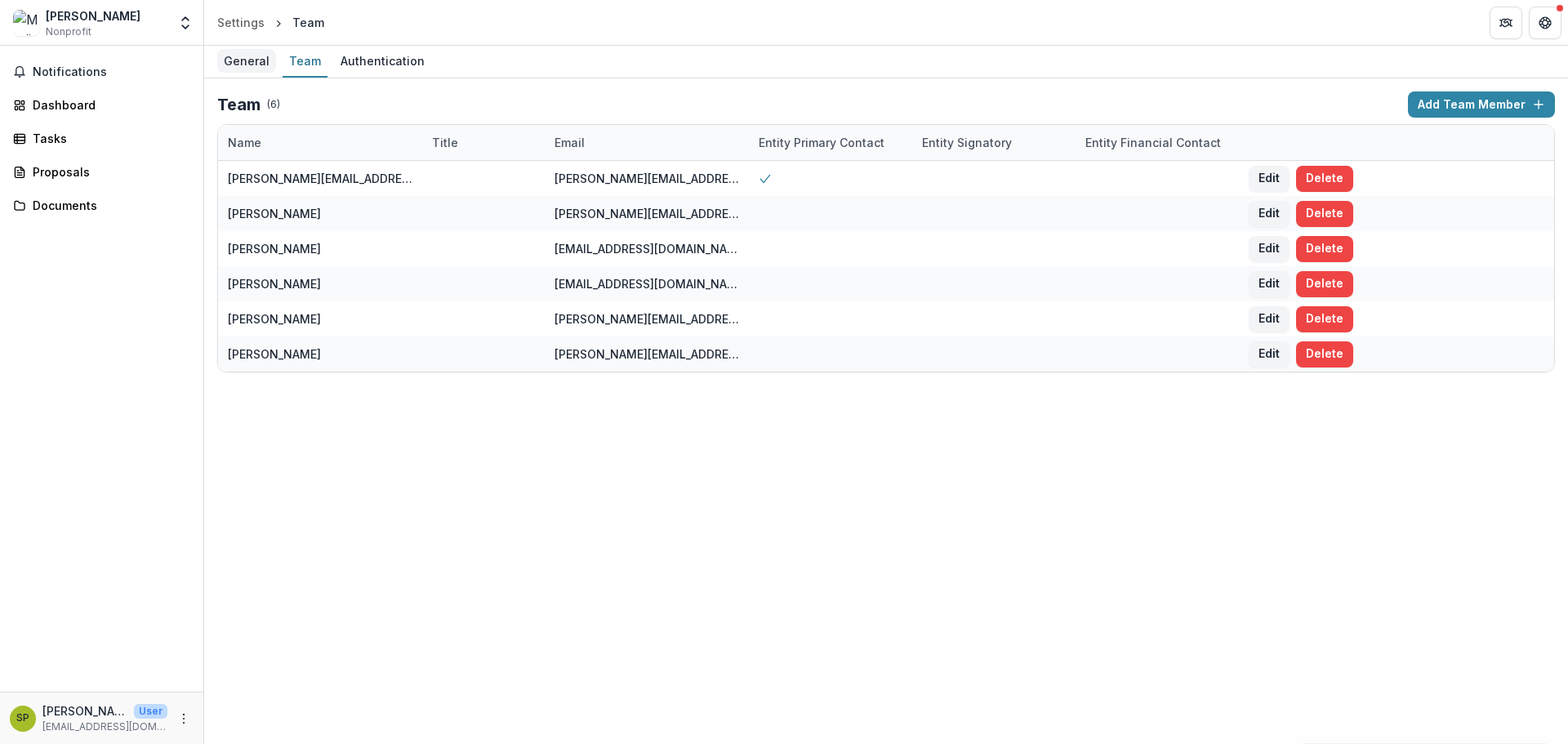
click at [244, 56] on div "General" at bounding box center [246, 60] width 59 height 24
